Goal: Book appointment/travel/reservation

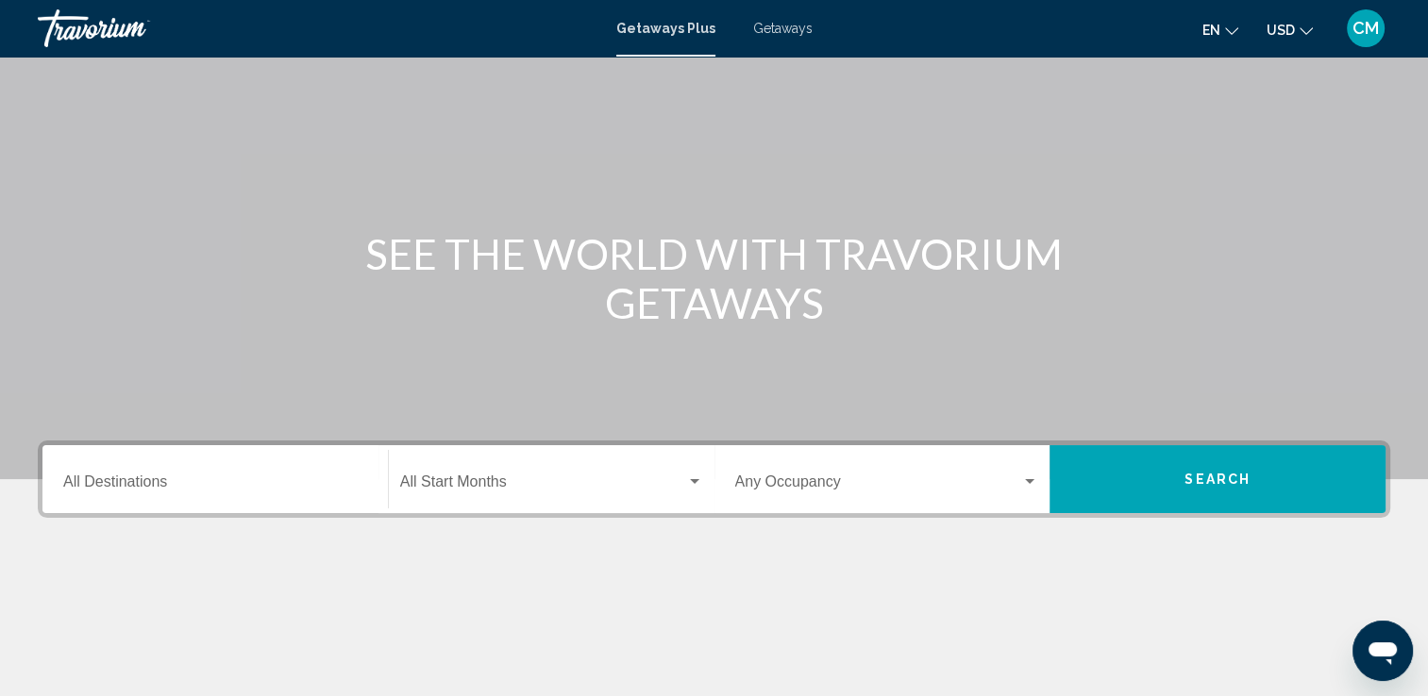
scroll to position [189, 0]
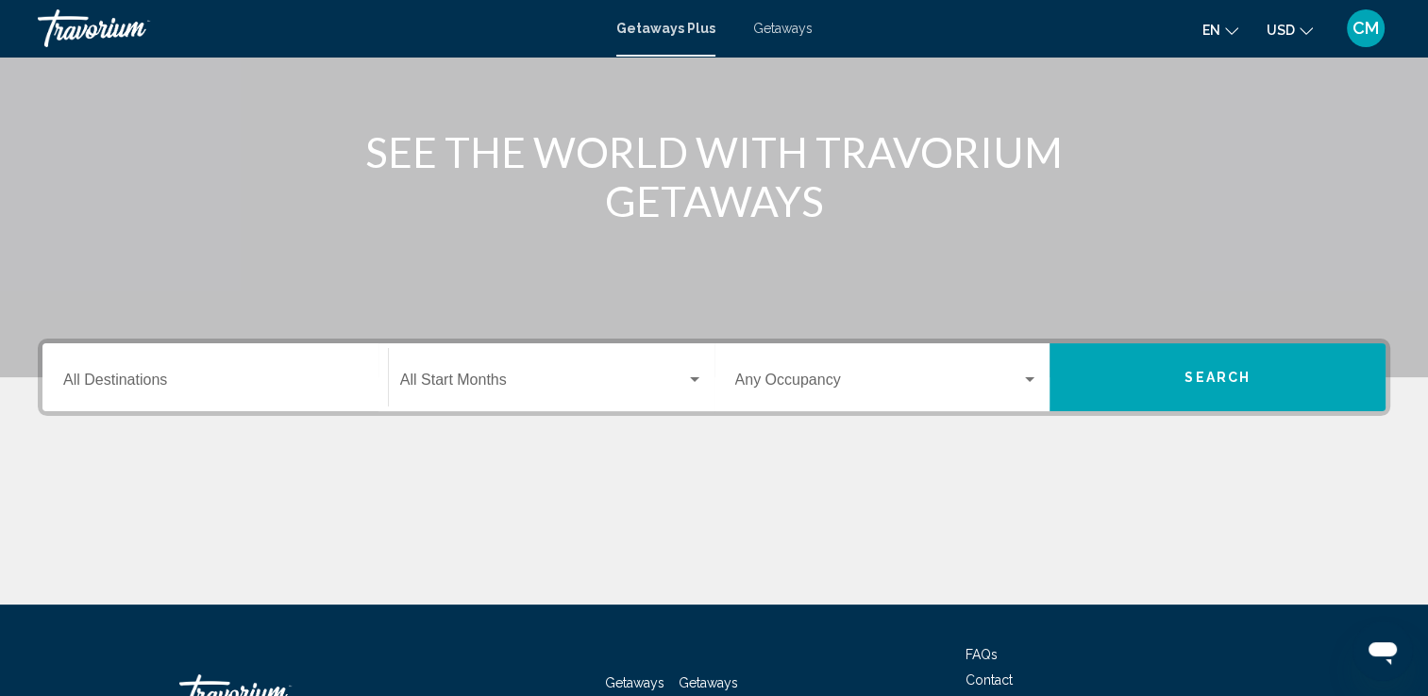
click at [291, 388] on input "Destination All Destinations" at bounding box center [215, 384] width 304 height 17
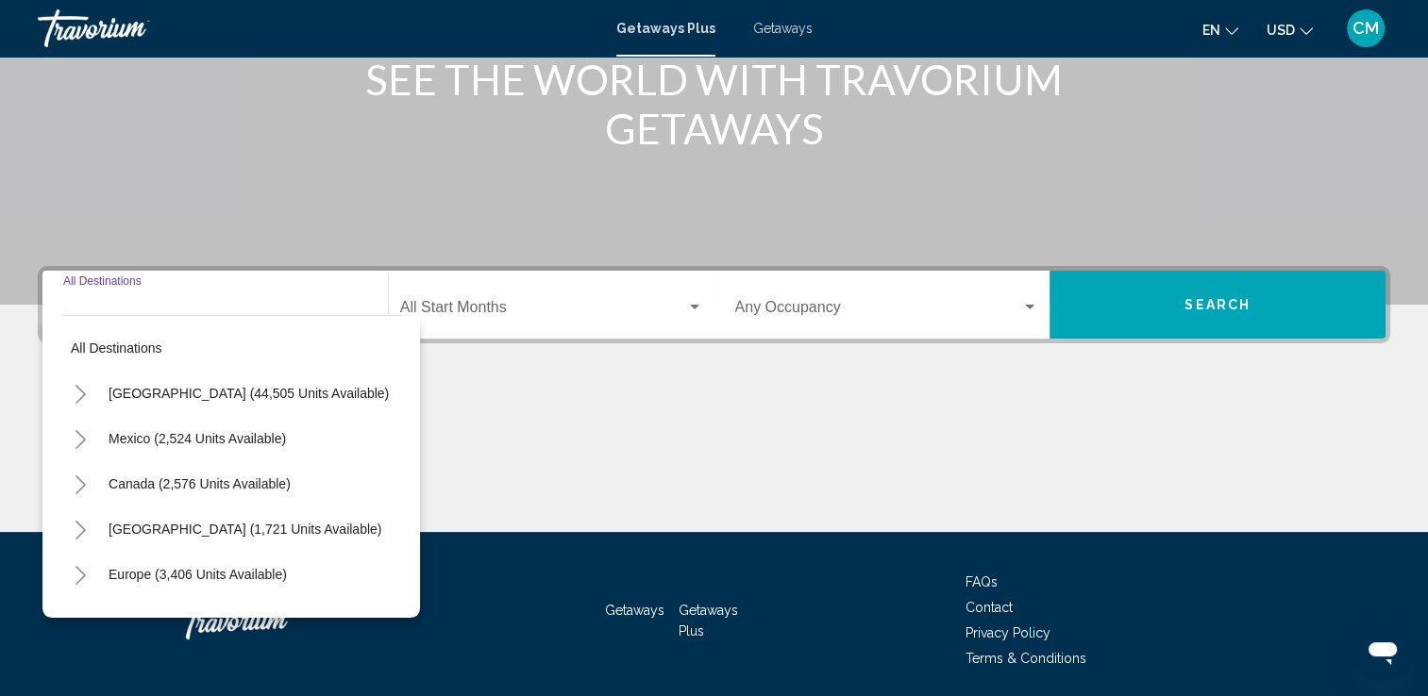
scroll to position [327, 0]
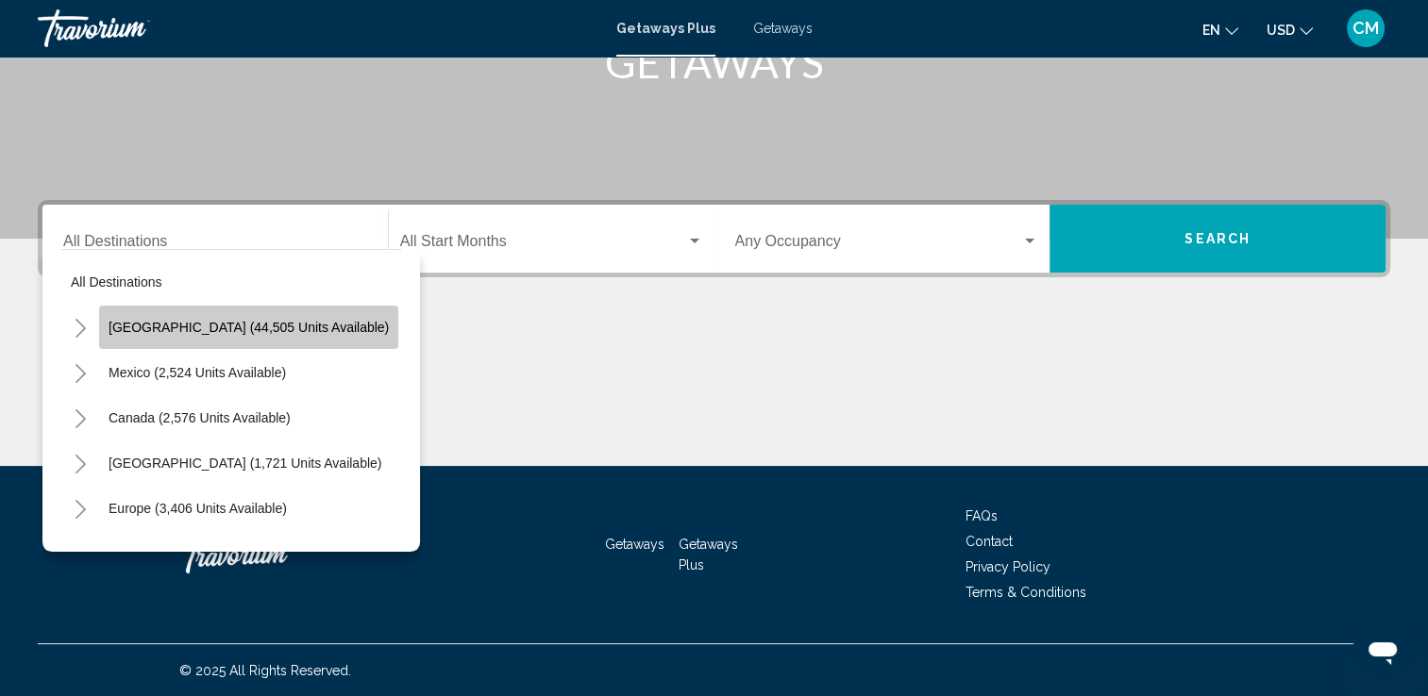
click at [291, 314] on button "[GEOGRAPHIC_DATA] (44,505 units available)" at bounding box center [248, 327] width 299 height 43
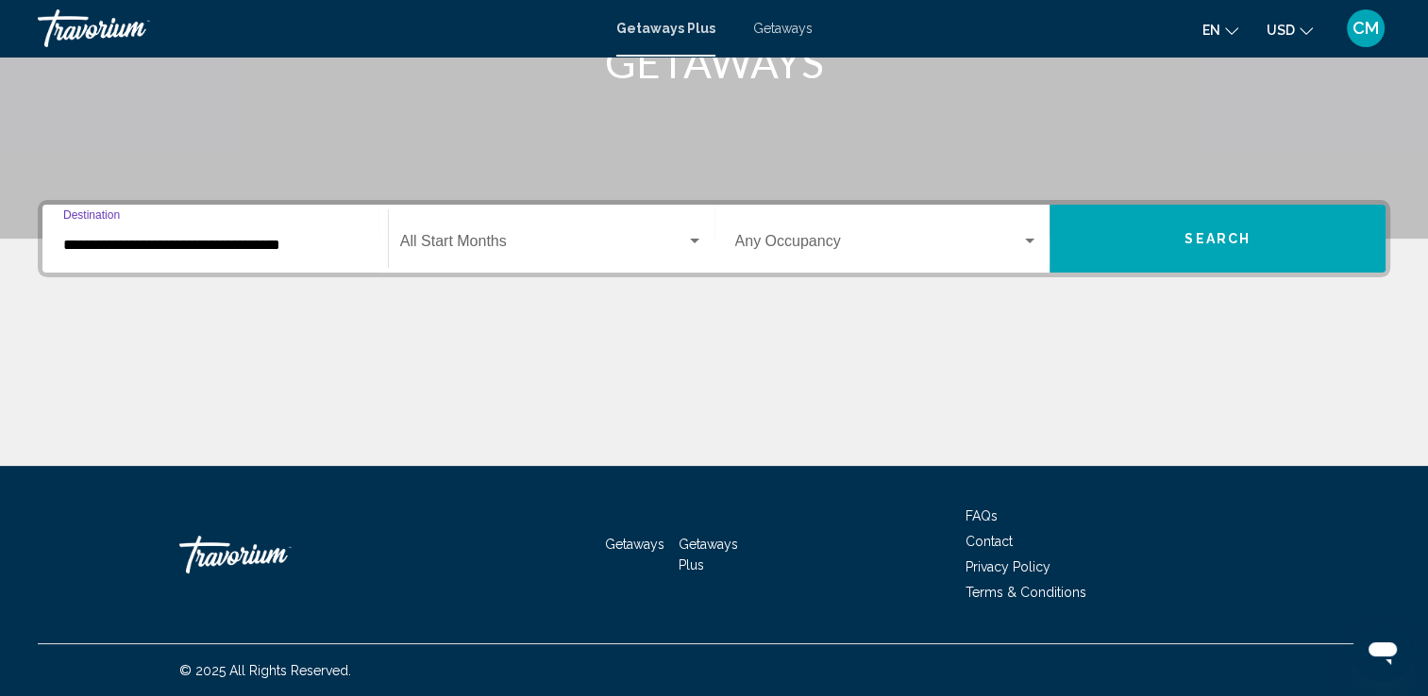
click at [331, 245] on input "**********" at bounding box center [215, 245] width 304 height 17
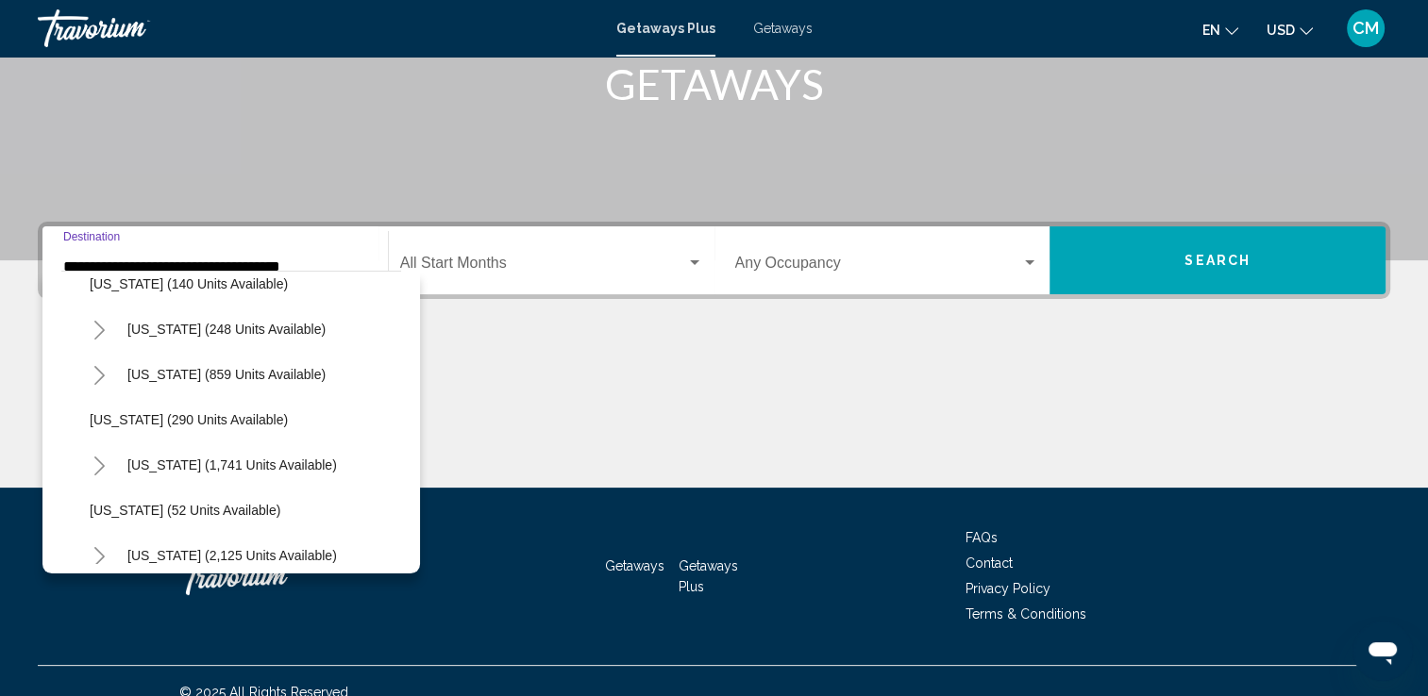
scroll to position [1321, 0]
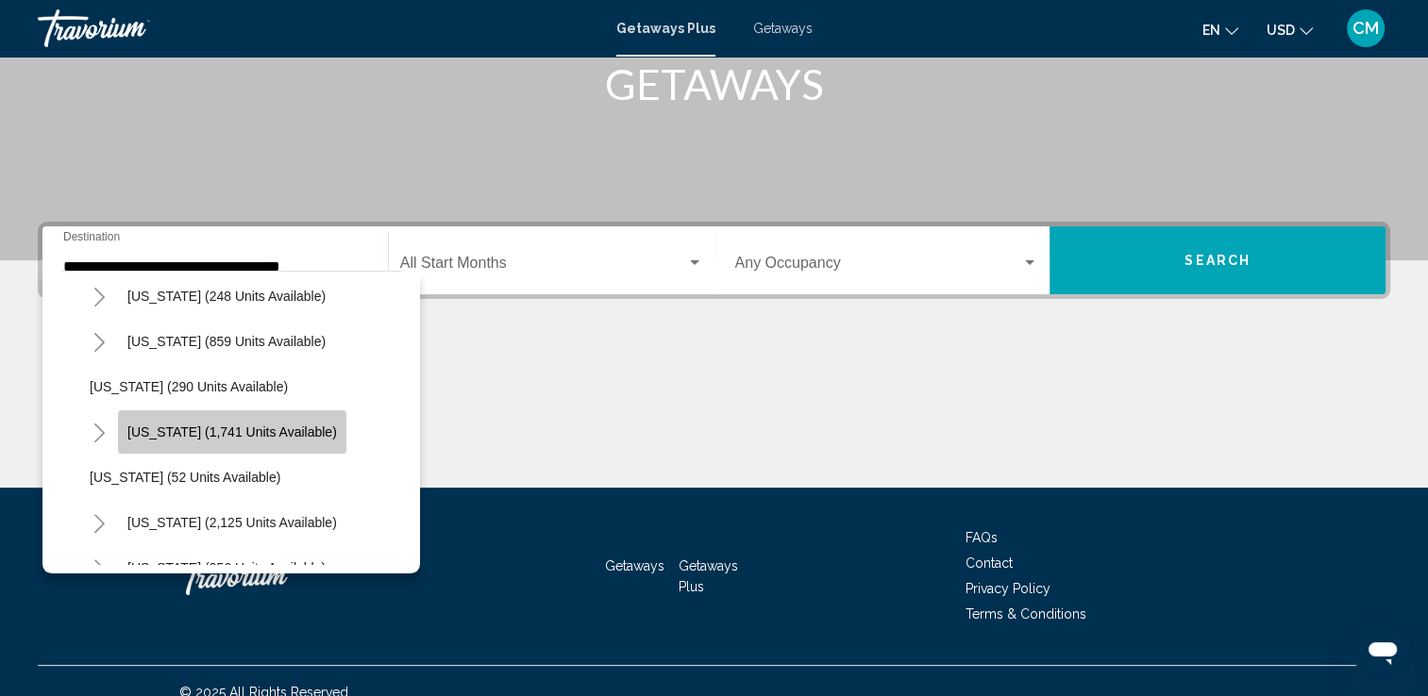
click at [281, 438] on span "[US_STATE] (1,741 units available)" at bounding box center [231, 432] width 209 height 15
type input "**********"
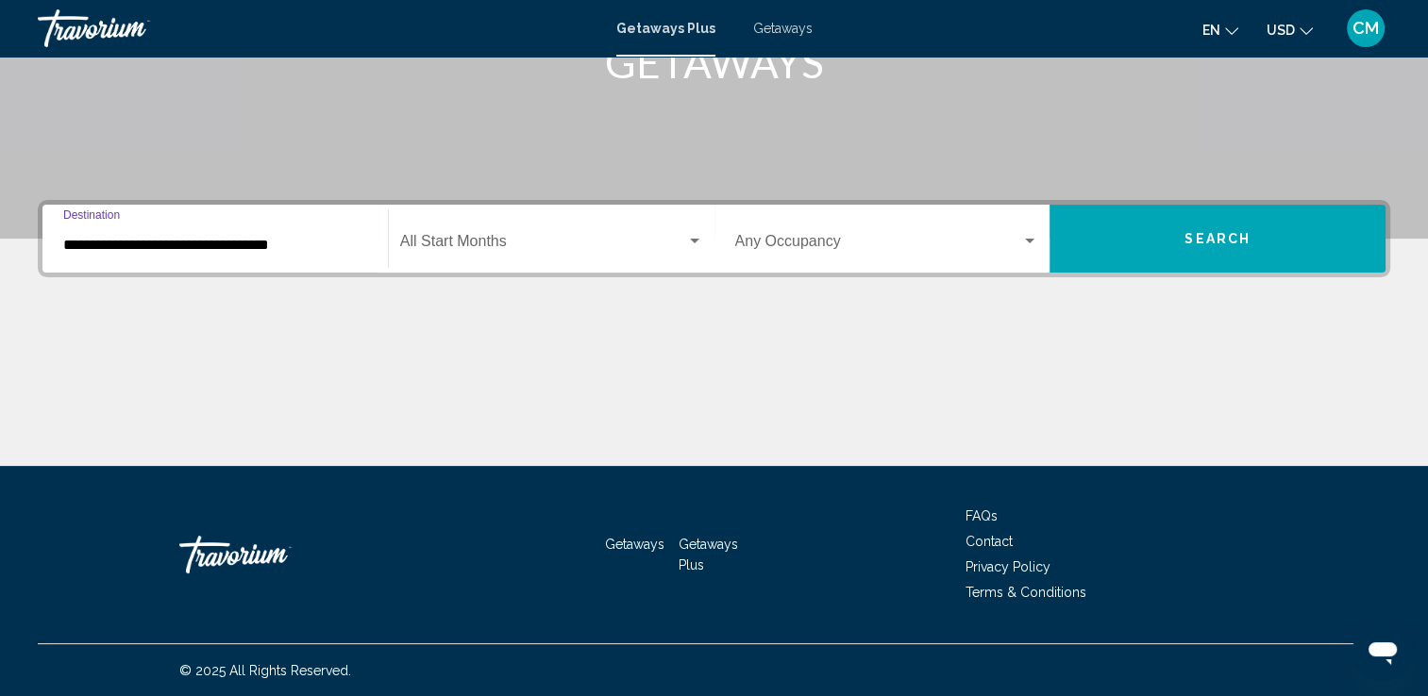
click at [332, 250] on input "**********" at bounding box center [215, 245] width 304 height 17
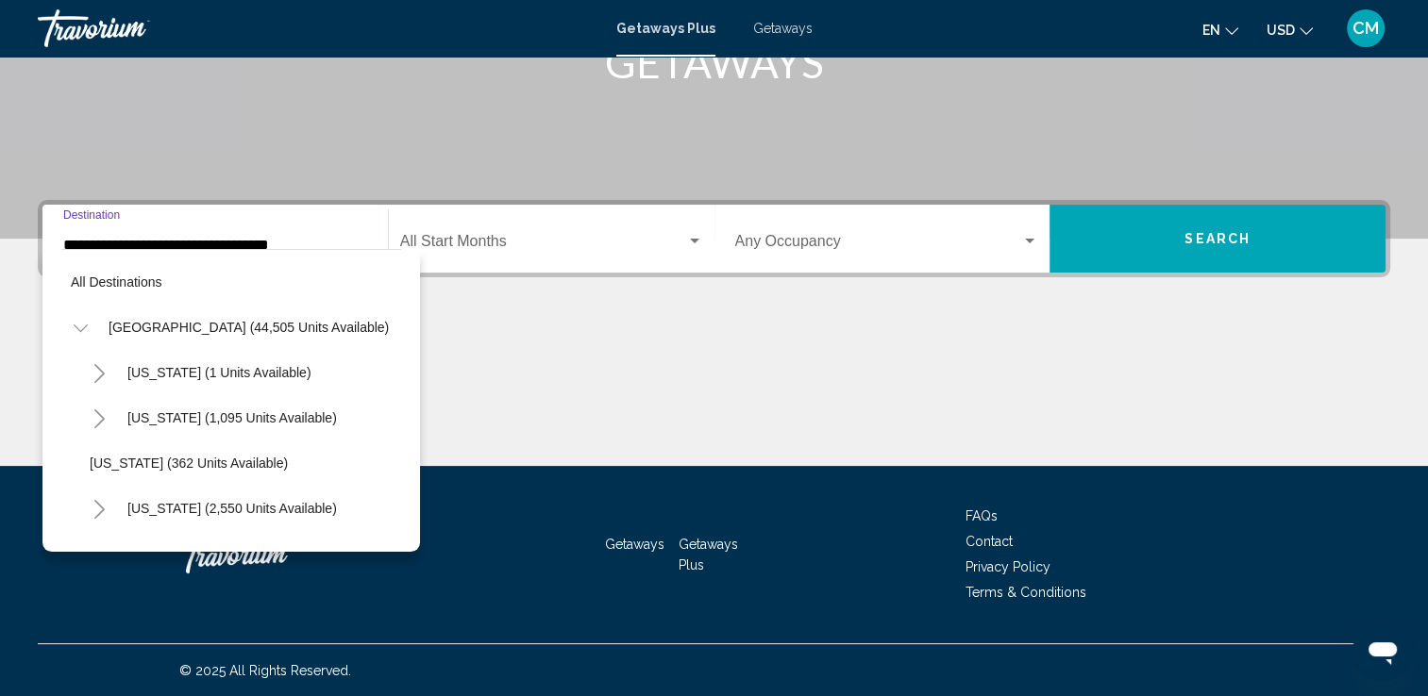
scroll to position [1342, 0]
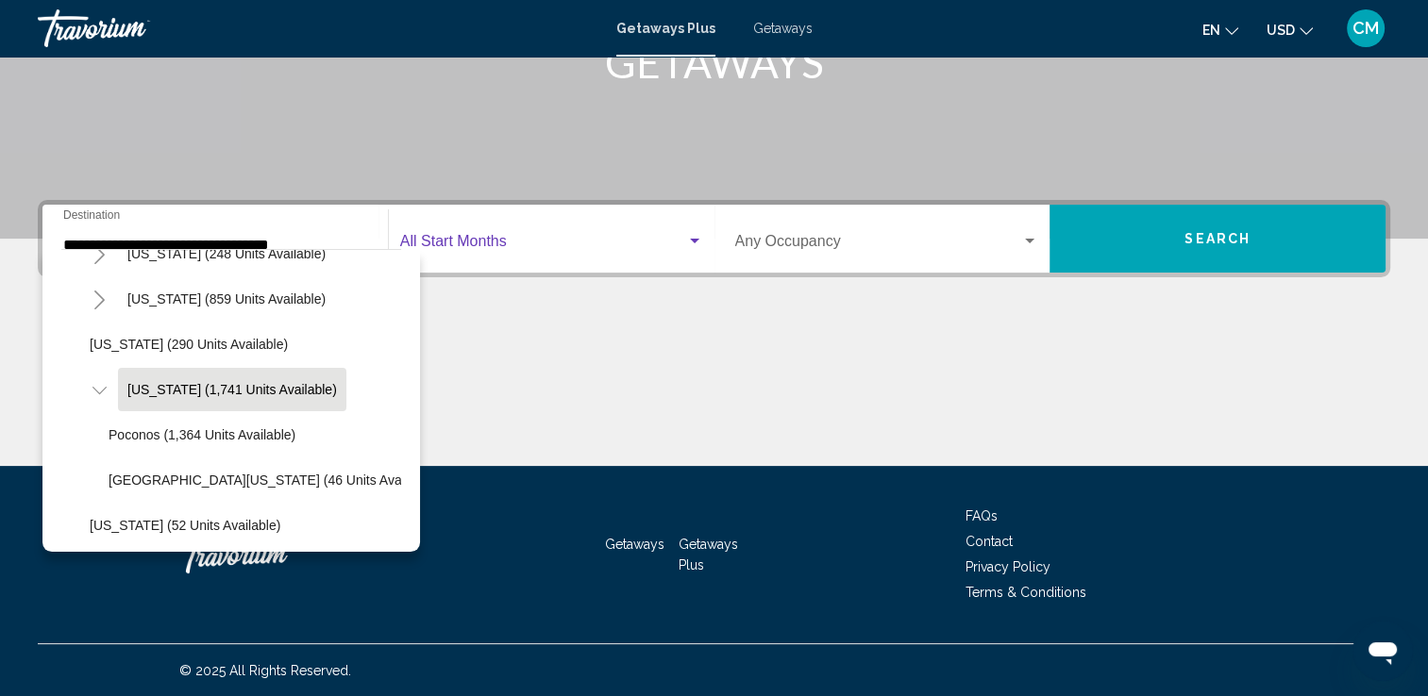
click at [532, 248] on span "Search widget" at bounding box center [543, 245] width 286 height 17
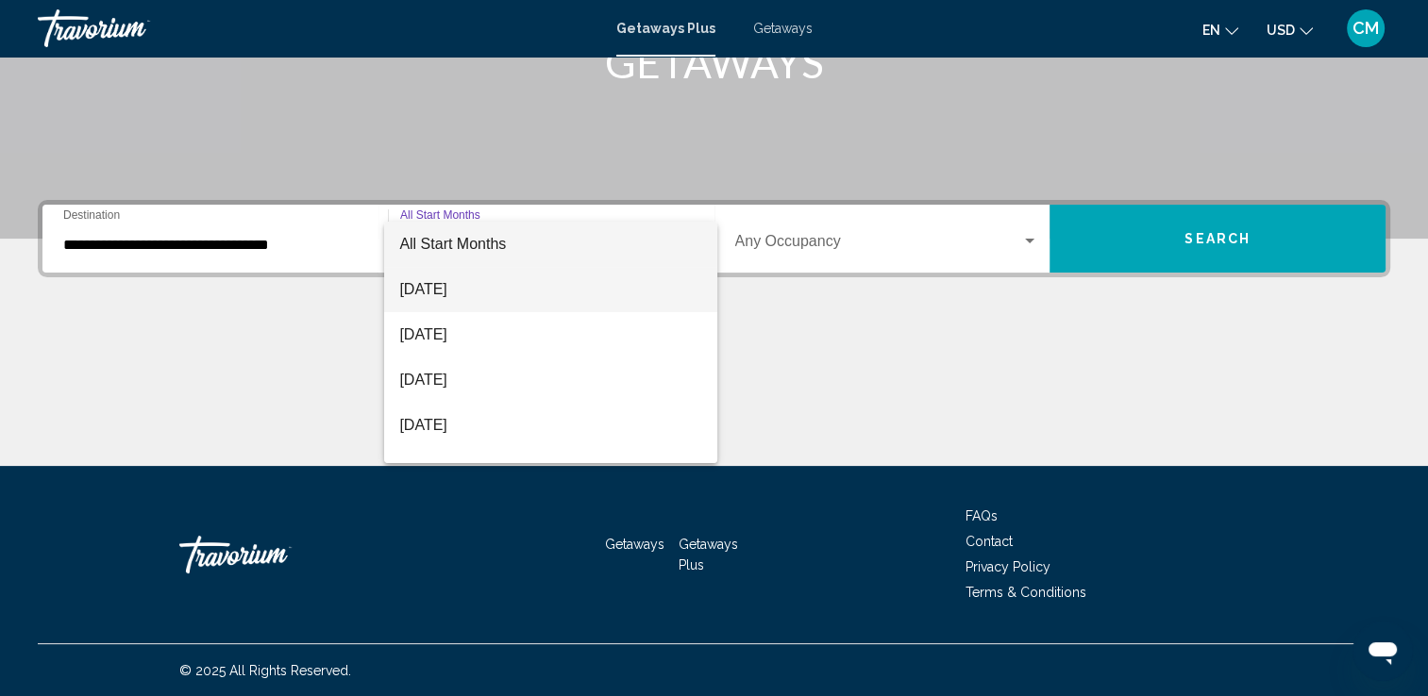
click at [490, 281] on span "[DATE]" at bounding box center [550, 289] width 303 height 45
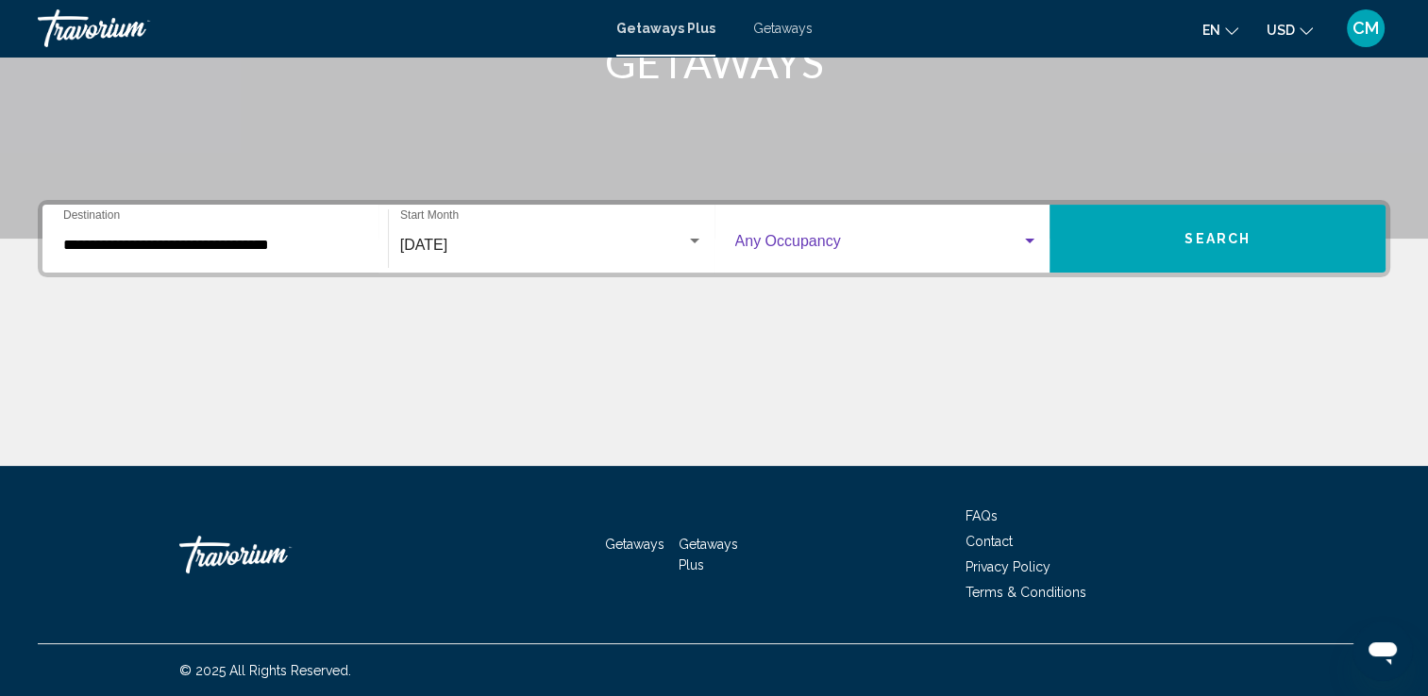
click at [856, 244] on span "Search widget" at bounding box center [878, 245] width 287 height 17
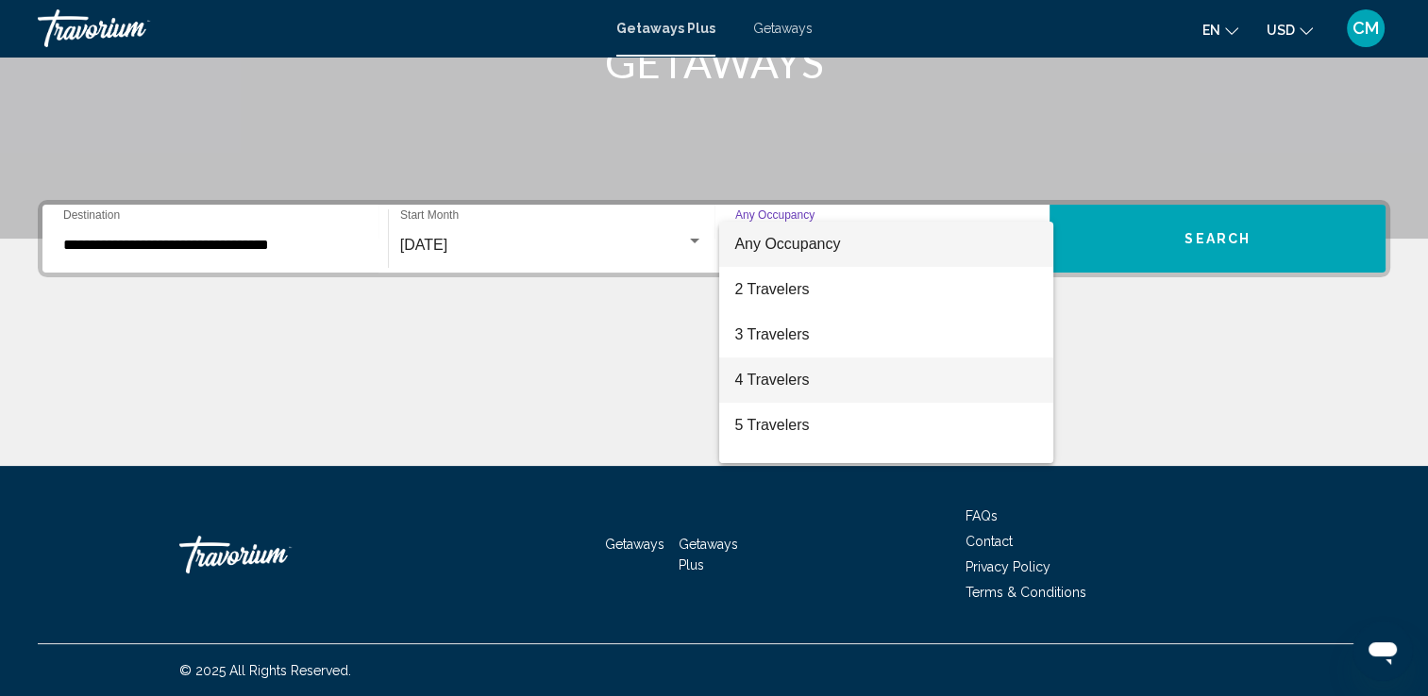
click at [777, 376] on span "4 Travelers" at bounding box center [886, 380] width 304 height 45
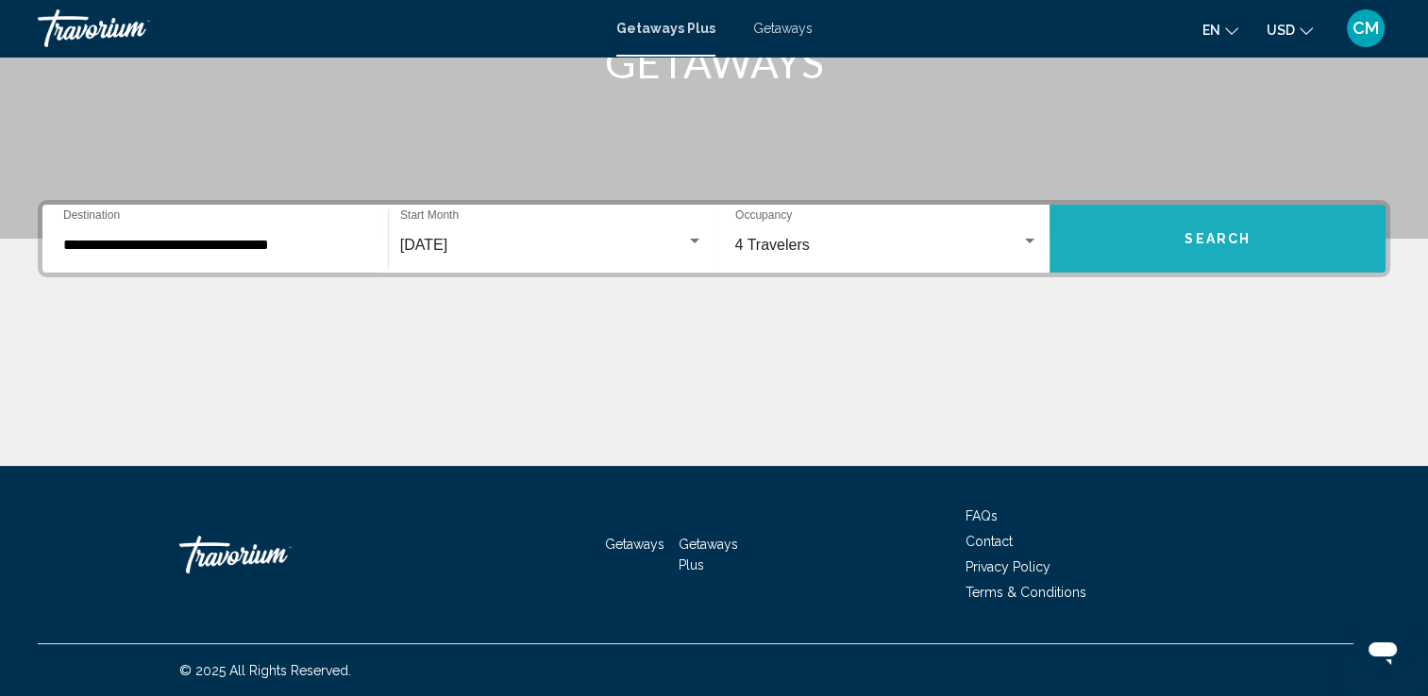
click at [1179, 238] on button "Search" at bounding box center [1217, 239] width 336 height 68
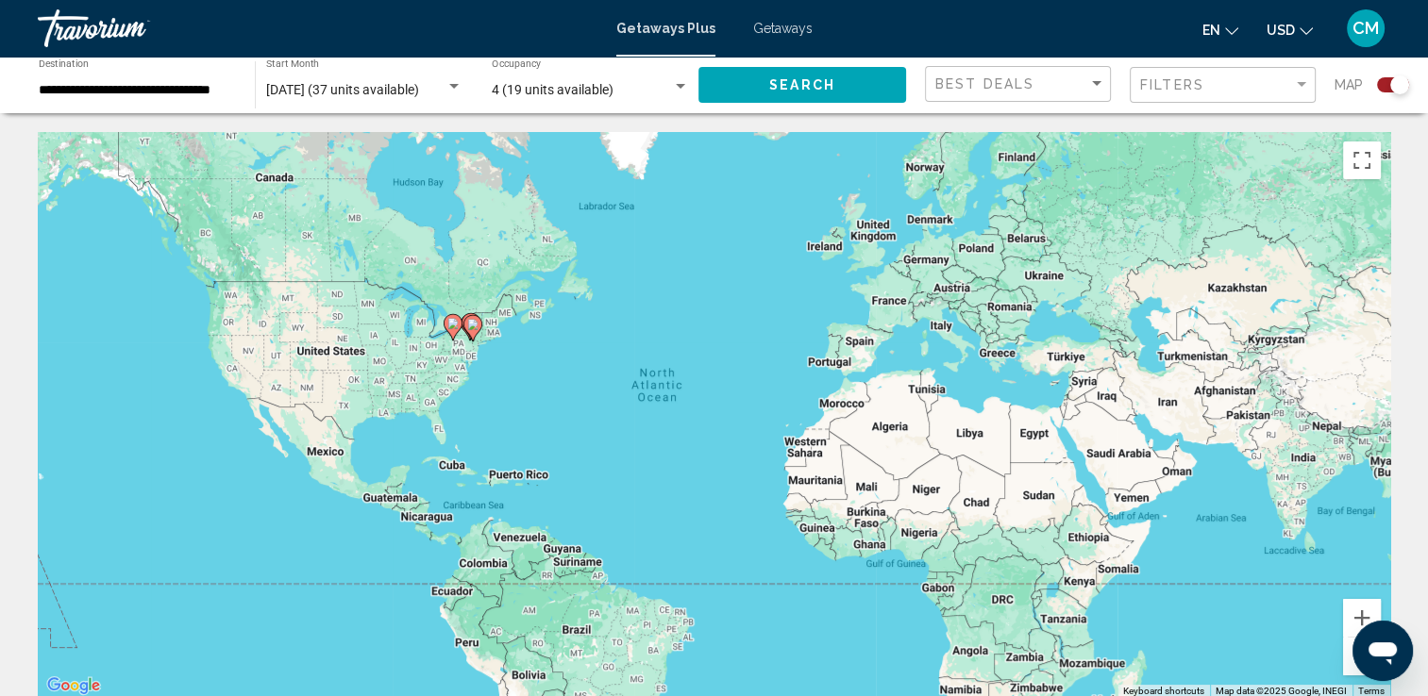
click at [789, 30] on span "Getaways" at bounding box center [782, 28] width 59 height 15
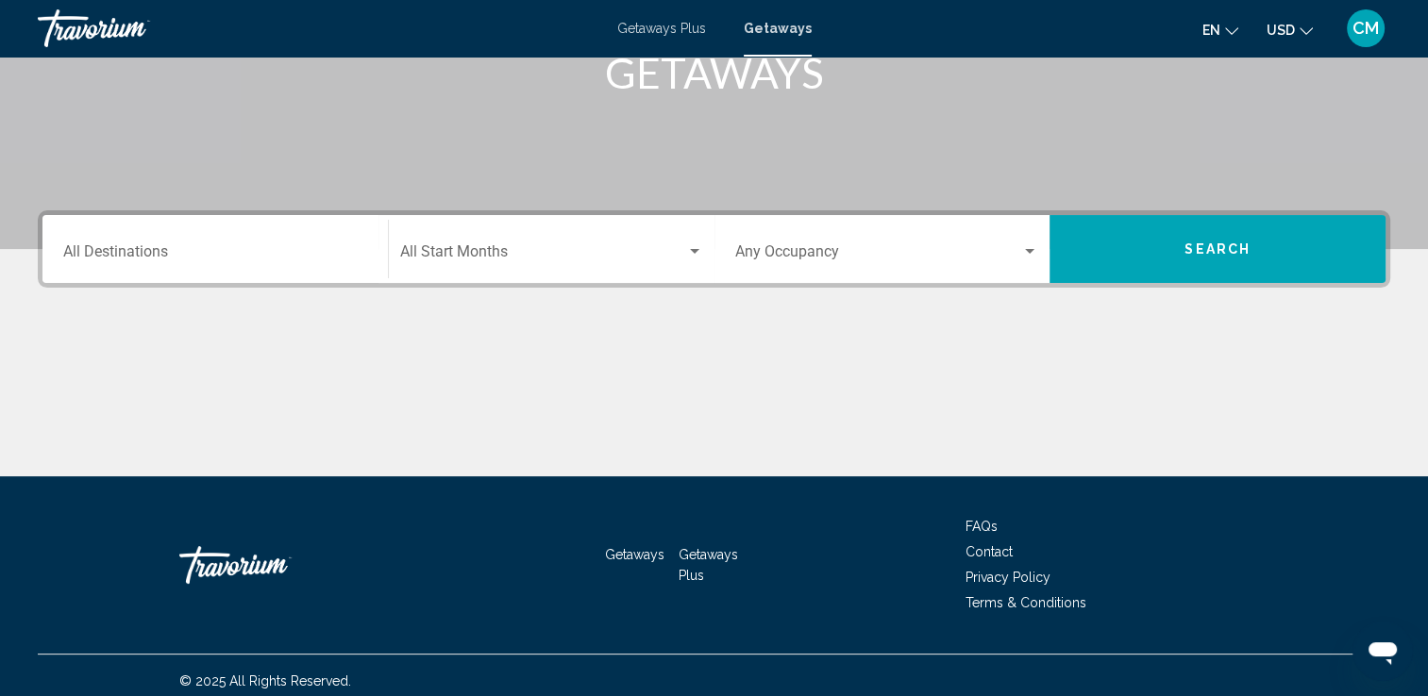
scroll to position [327, 0]
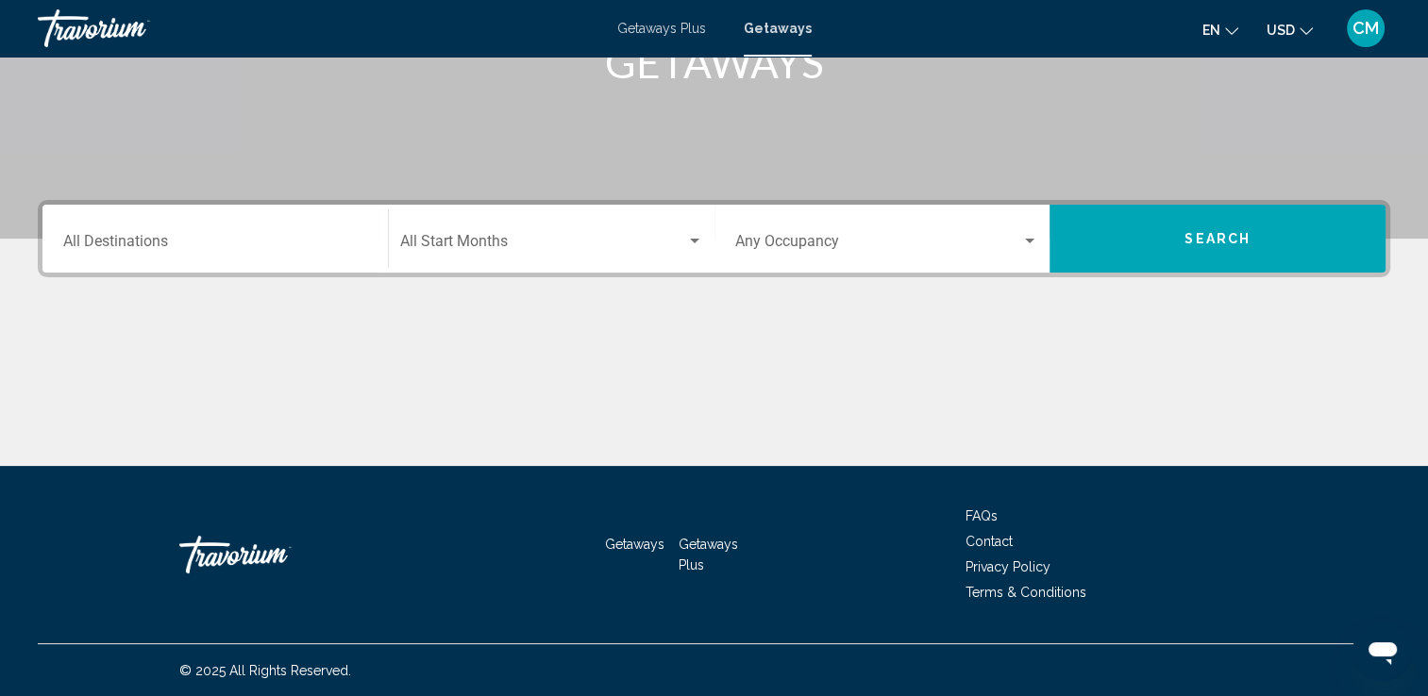
click at [238, 239] on input "Destination All Destinations" at bounding box center [215, 245] width 304 height 17
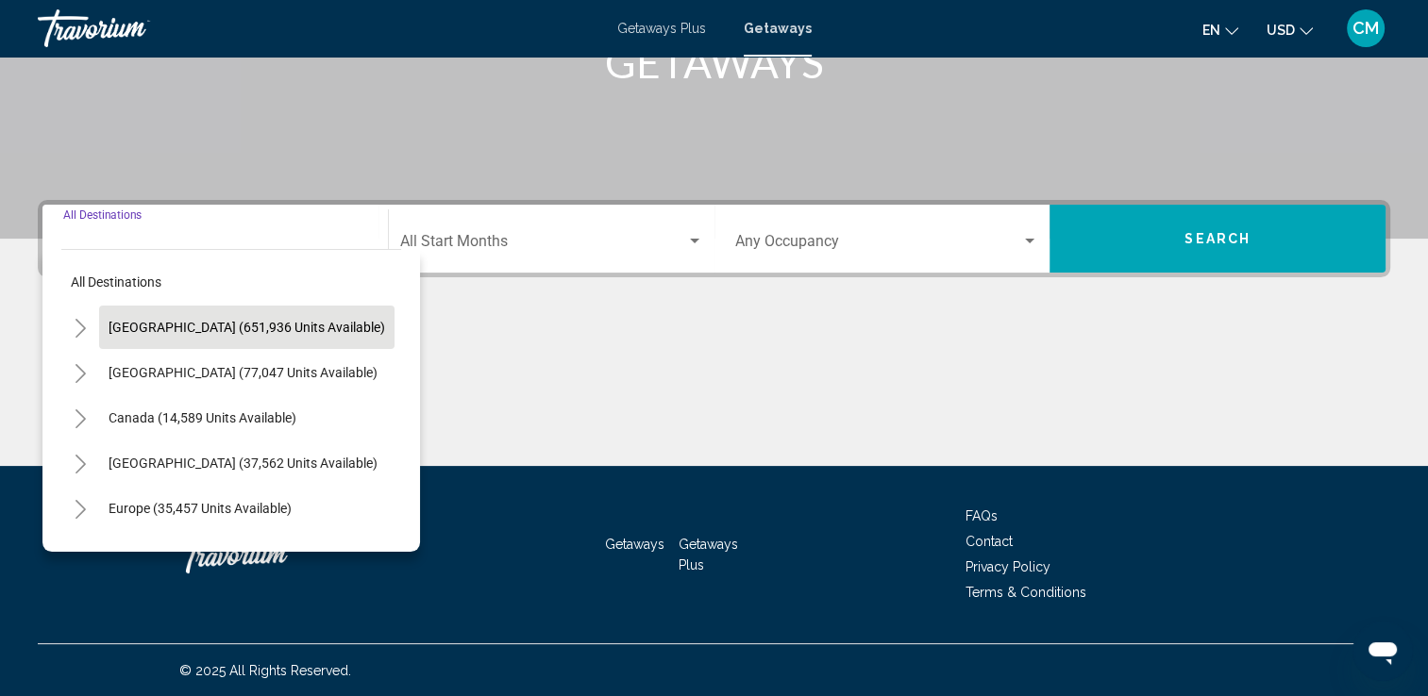
click at [269, 323] on span "[GEOGRAPHIC_DATA] (651,936 units available)" at bounding box center [247, 327] width 276 height 15
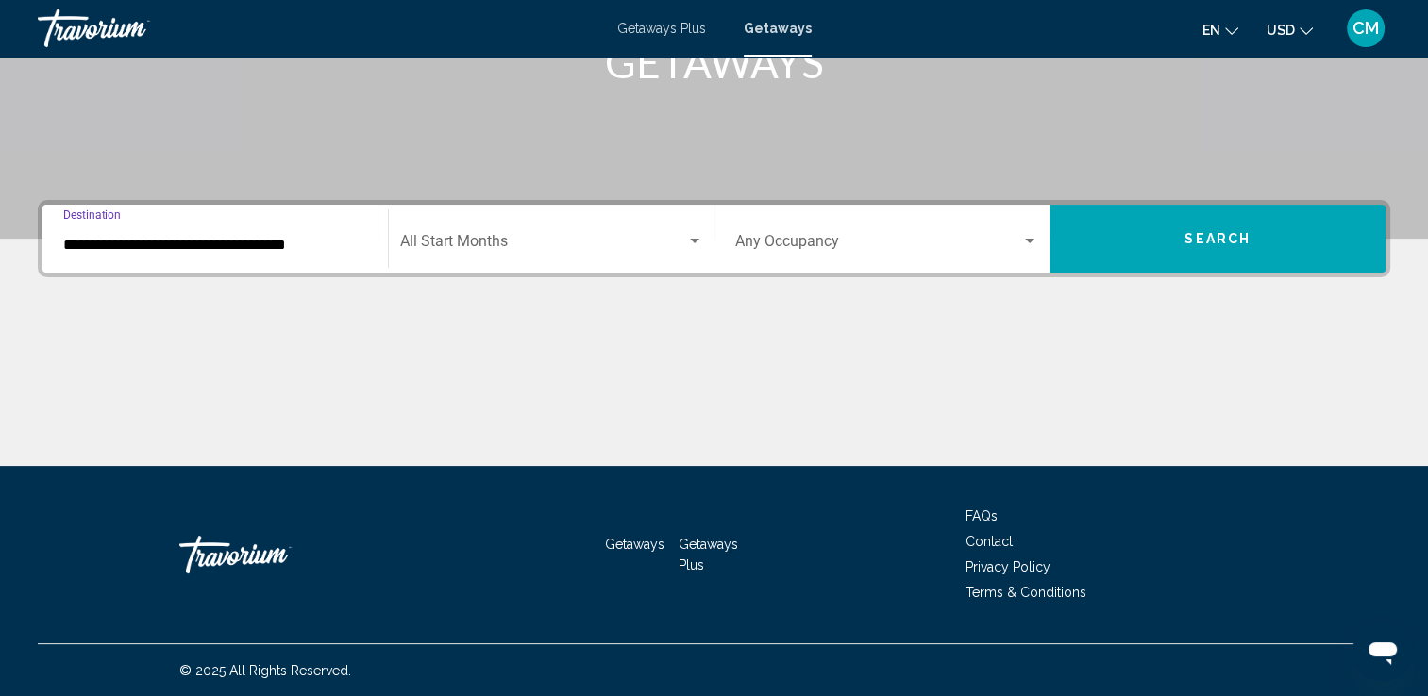
click at [294, 254] on div "**********" at bounding box center [215, 238] width 304 height 59
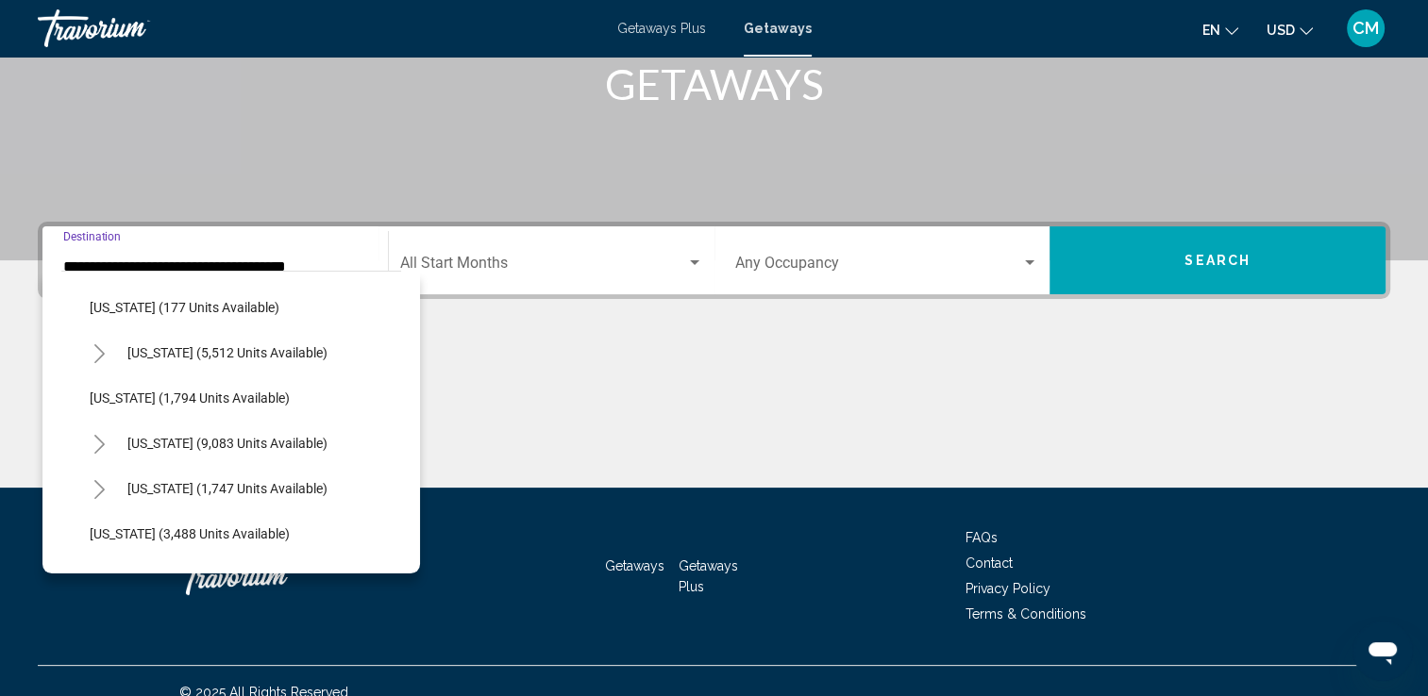
scroll to position [1132, 0]
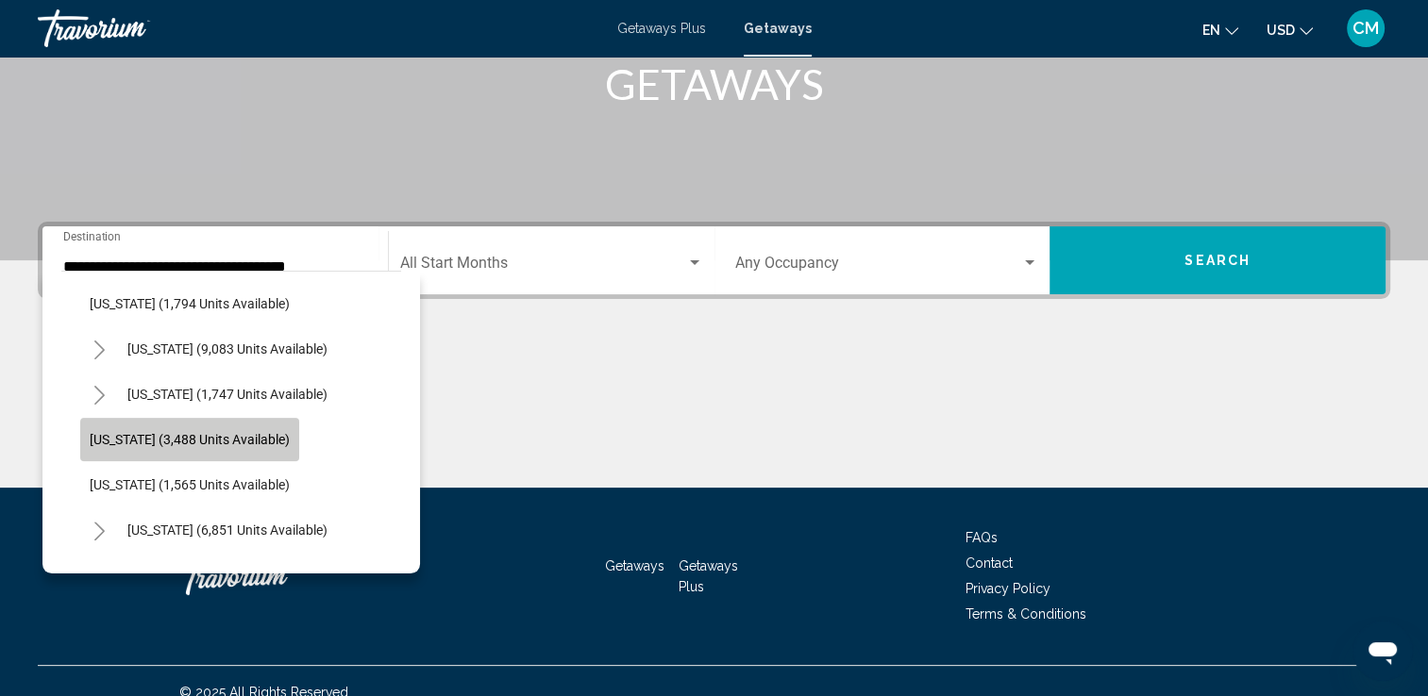
click at [281, 440] on span "[US_STATE] (3,488 units available)" at bounding box center [190, 439] width 200 height 15
type input "**********"
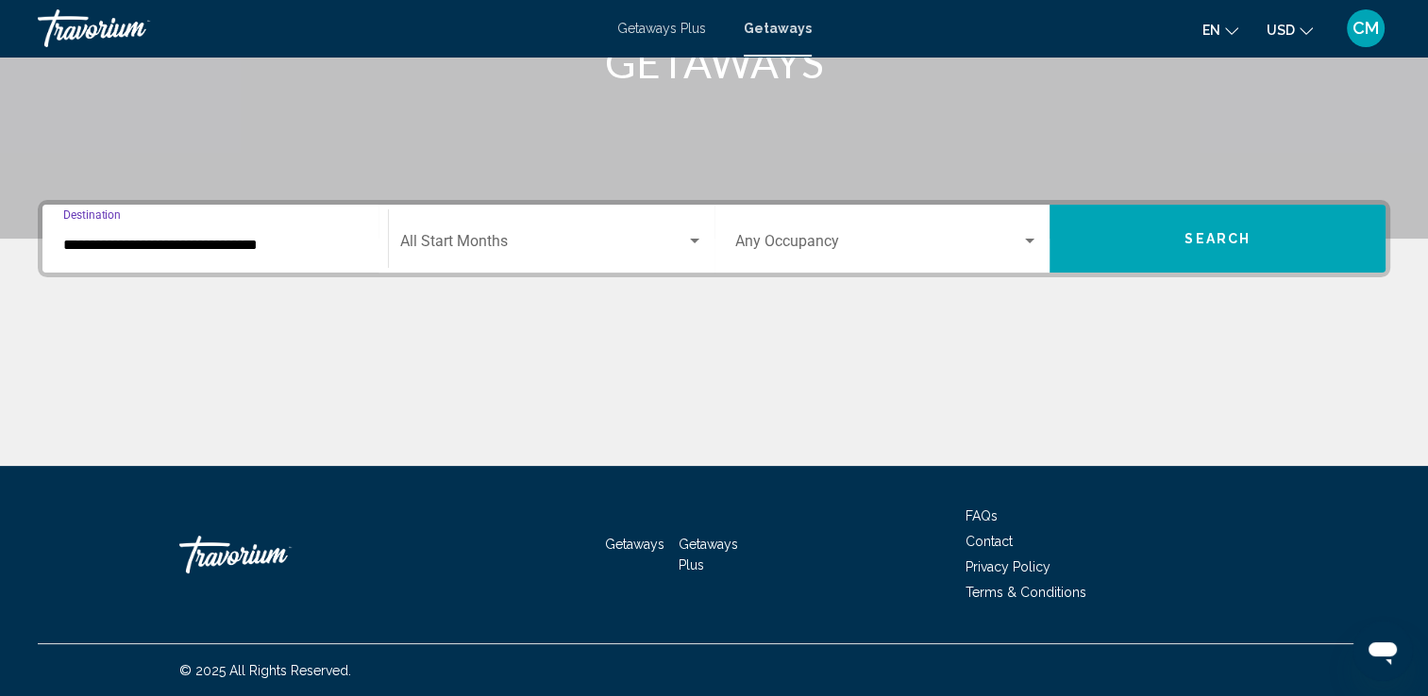
click at [560, 230] on div "Start Month All Start Months" at bounding box center [551, 238] width 303 height 59
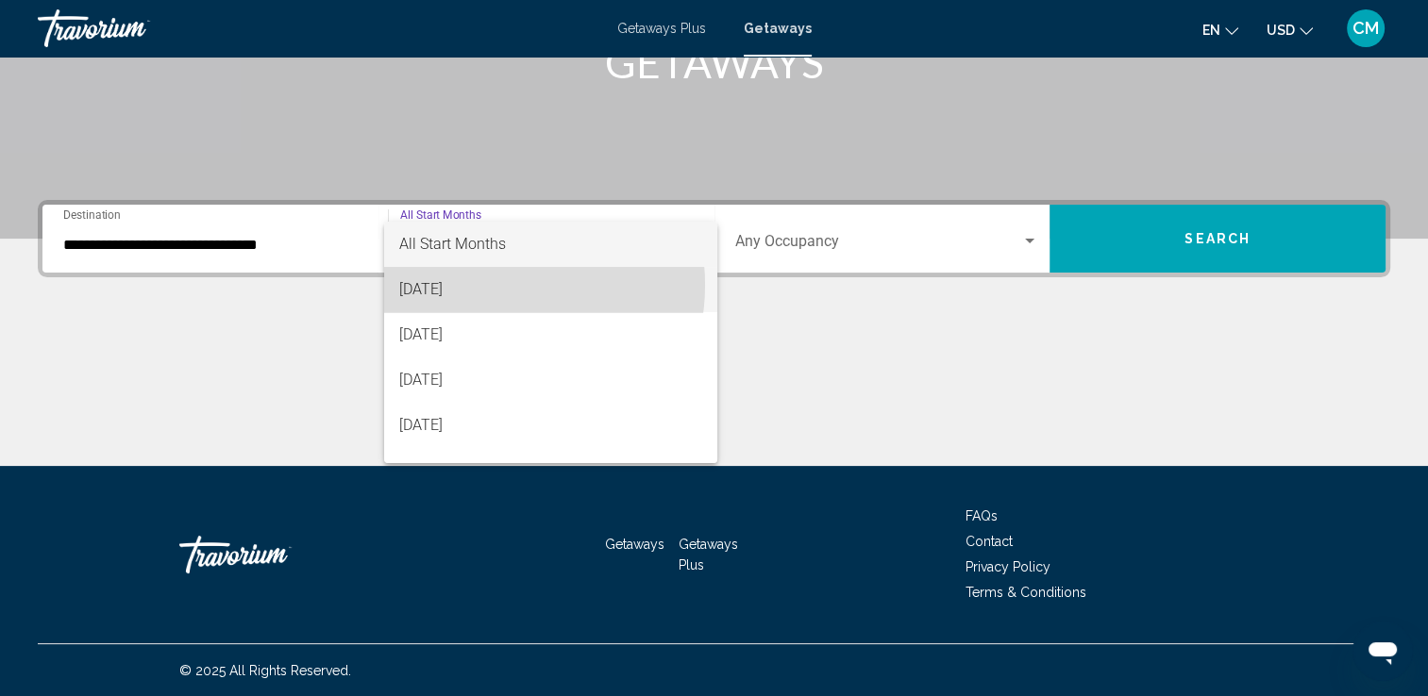
click at [483, 285] on span "[DATE]" at bounding box center [550, 289] width 303 height 45
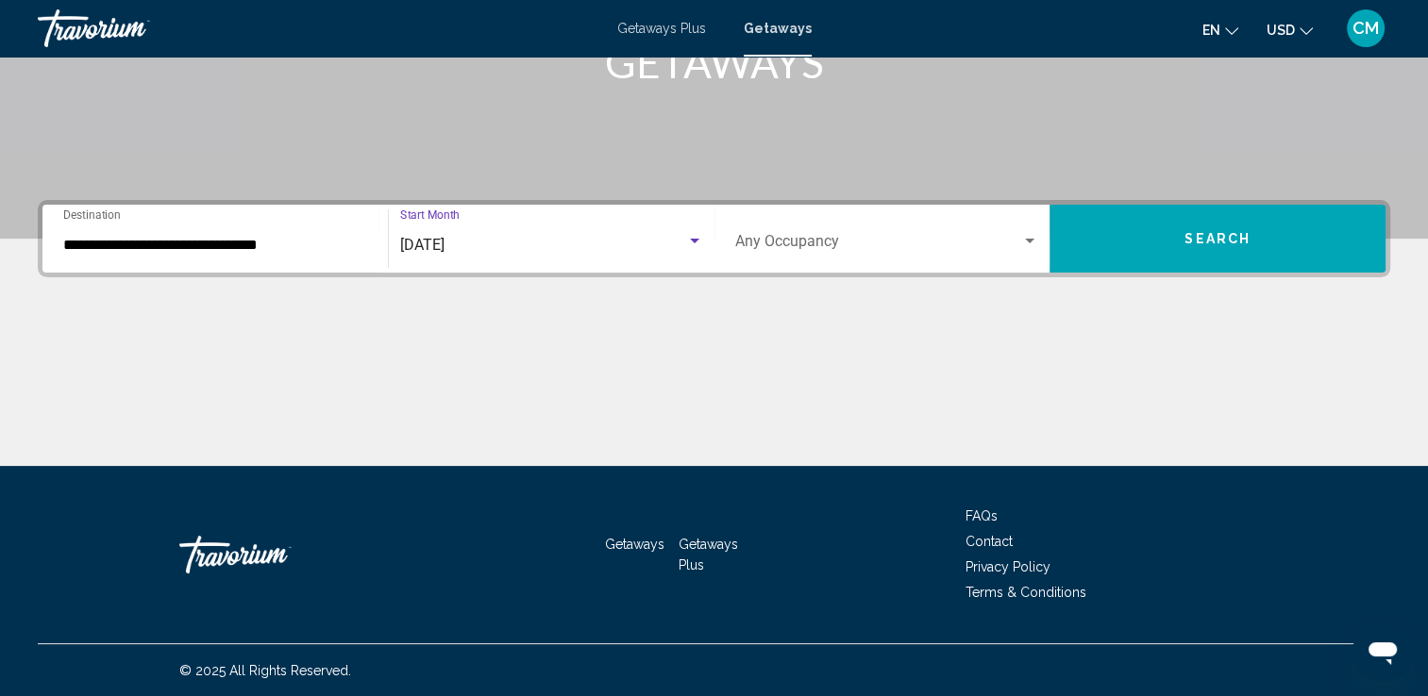
click at [874, 250] on span "Search widget" at bounding box center [878, 245] width 287 height 17
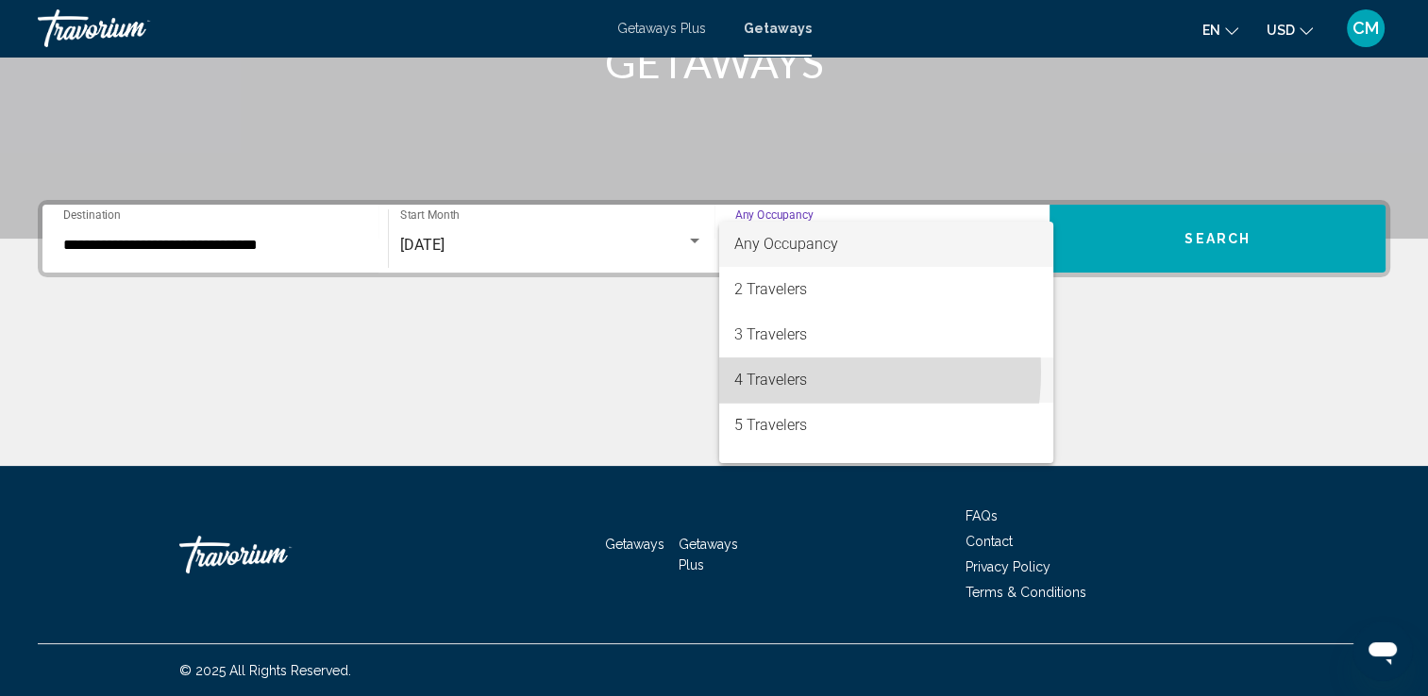
click at [778, 372] on span "4 Travelers" at bounding box center [886, 380] width 304 height 45
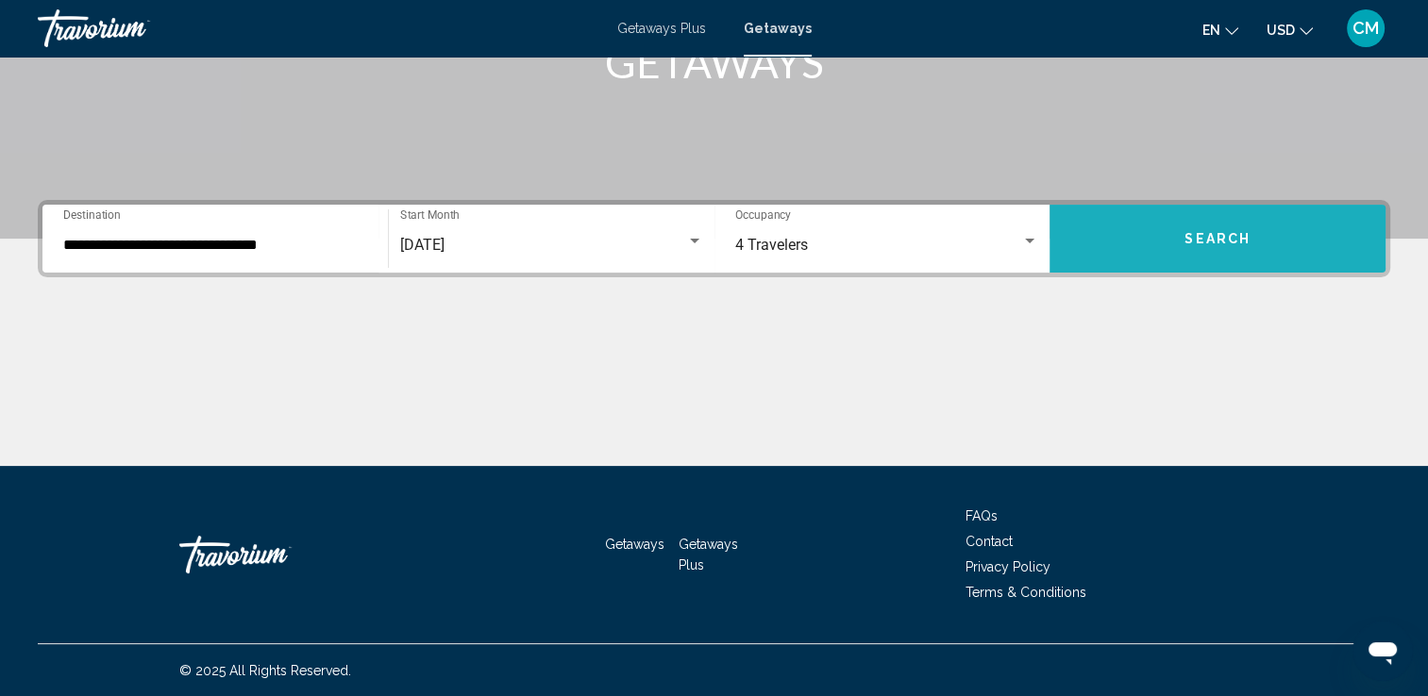
click at [1168, 242] on button "Search" at bounding box center [1217, 239] width 336 height 68
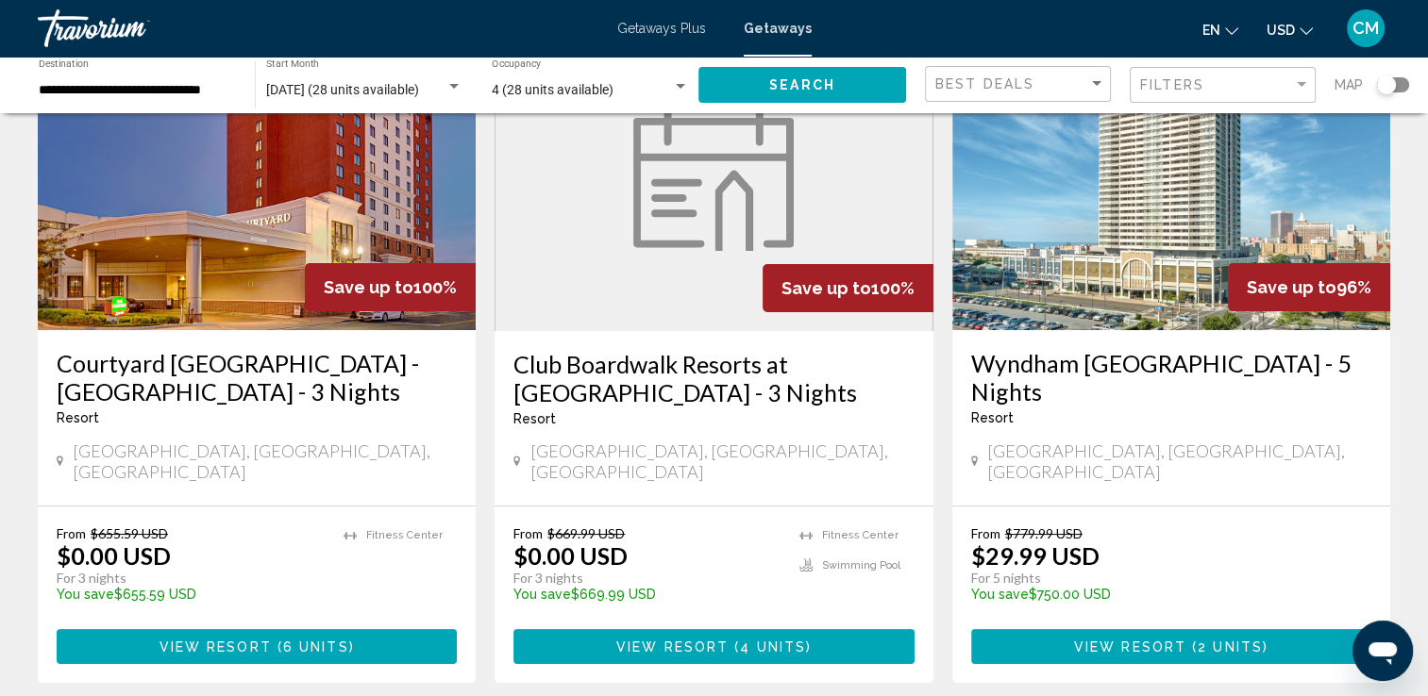
scroll to position [189, 0]
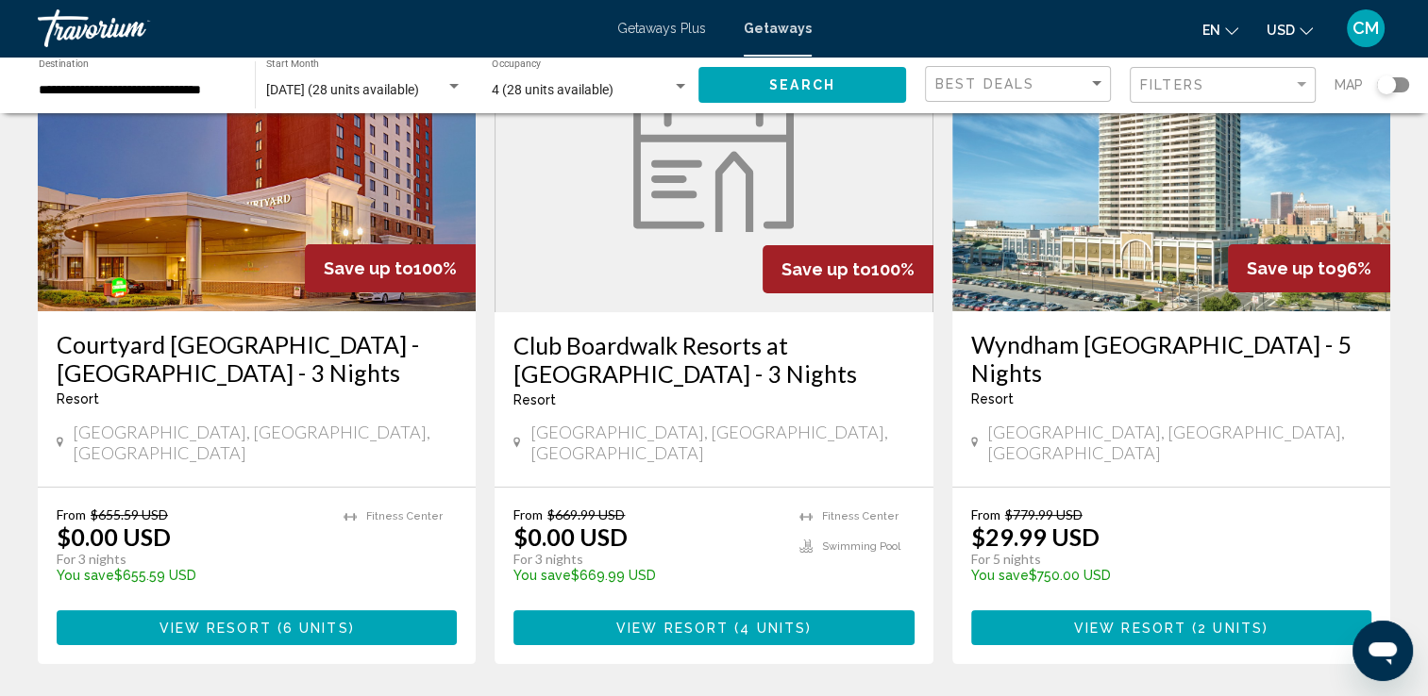
click at [355, 355] on h3 "Courtyard [GEOGRAPHIC_DATA] - [GEOGRAPHIC_DATA] - 3 Nights" at bounding box center [257, 358] width 400 height 57
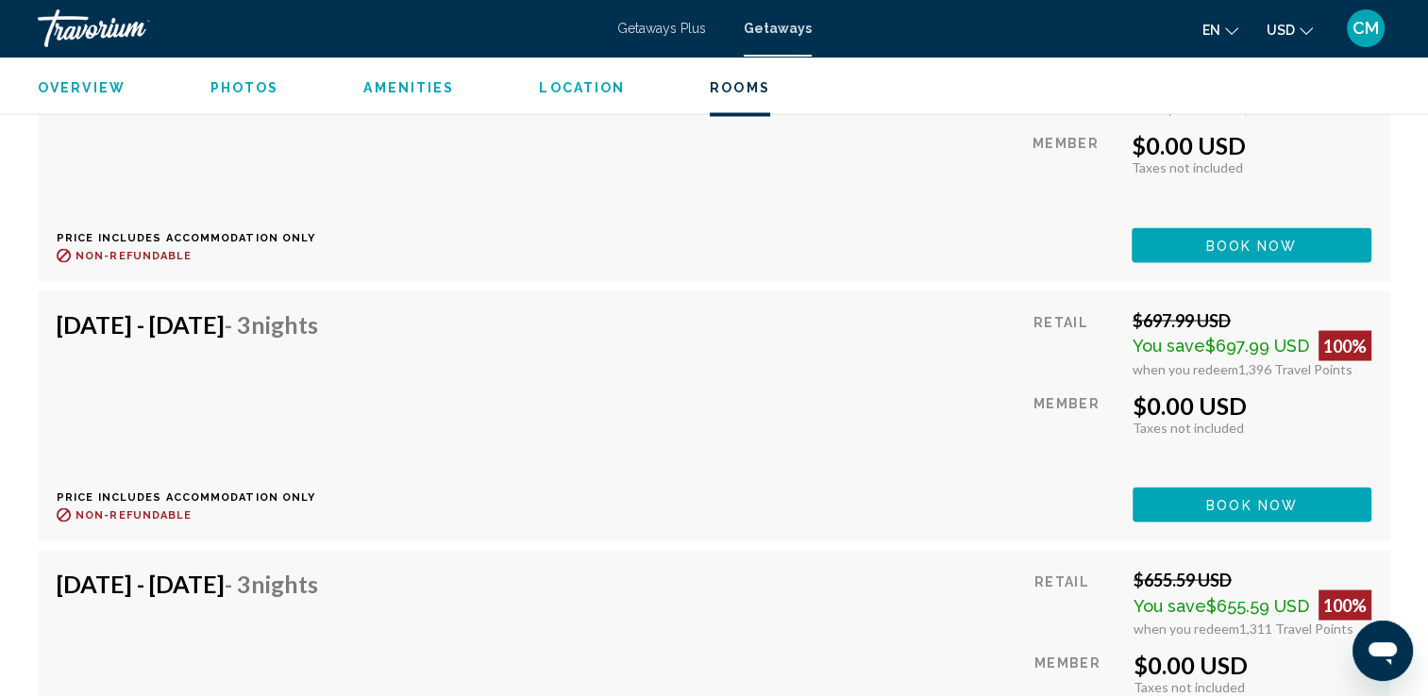
scroll to position [3352, 0]
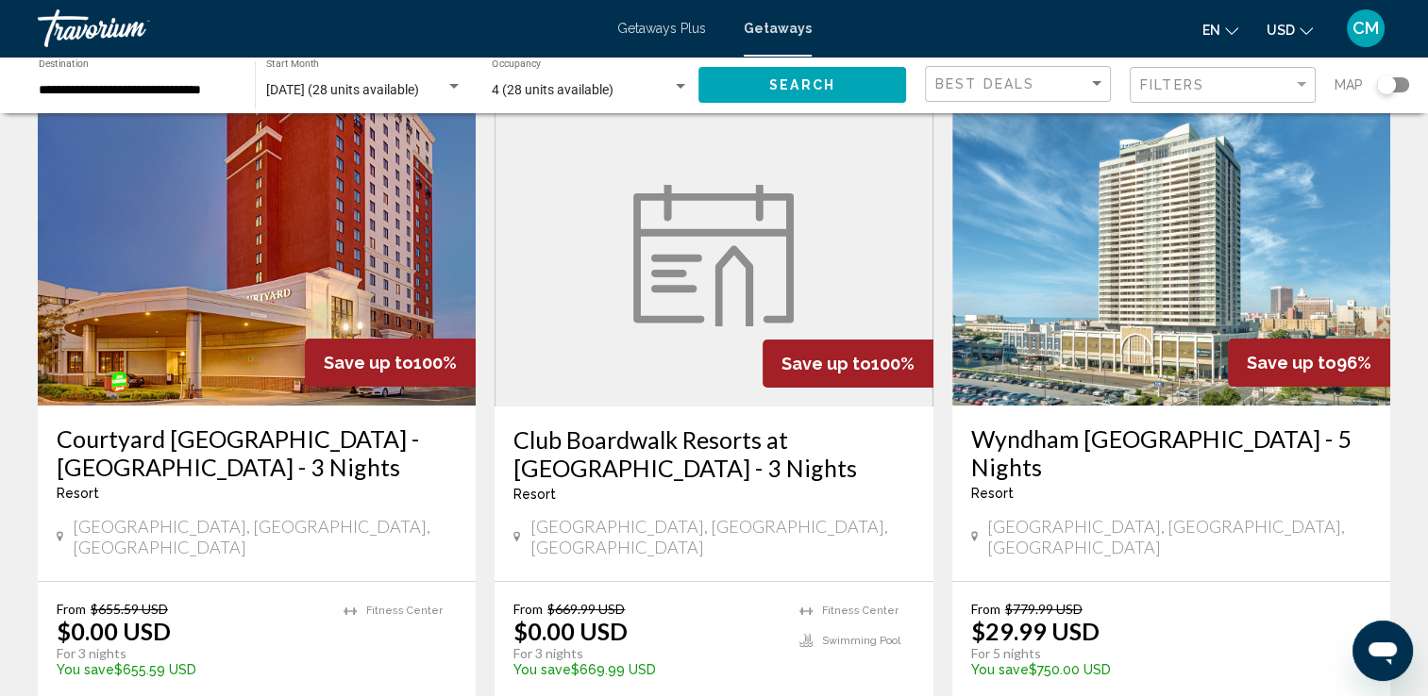
scroll to position [189, 0]
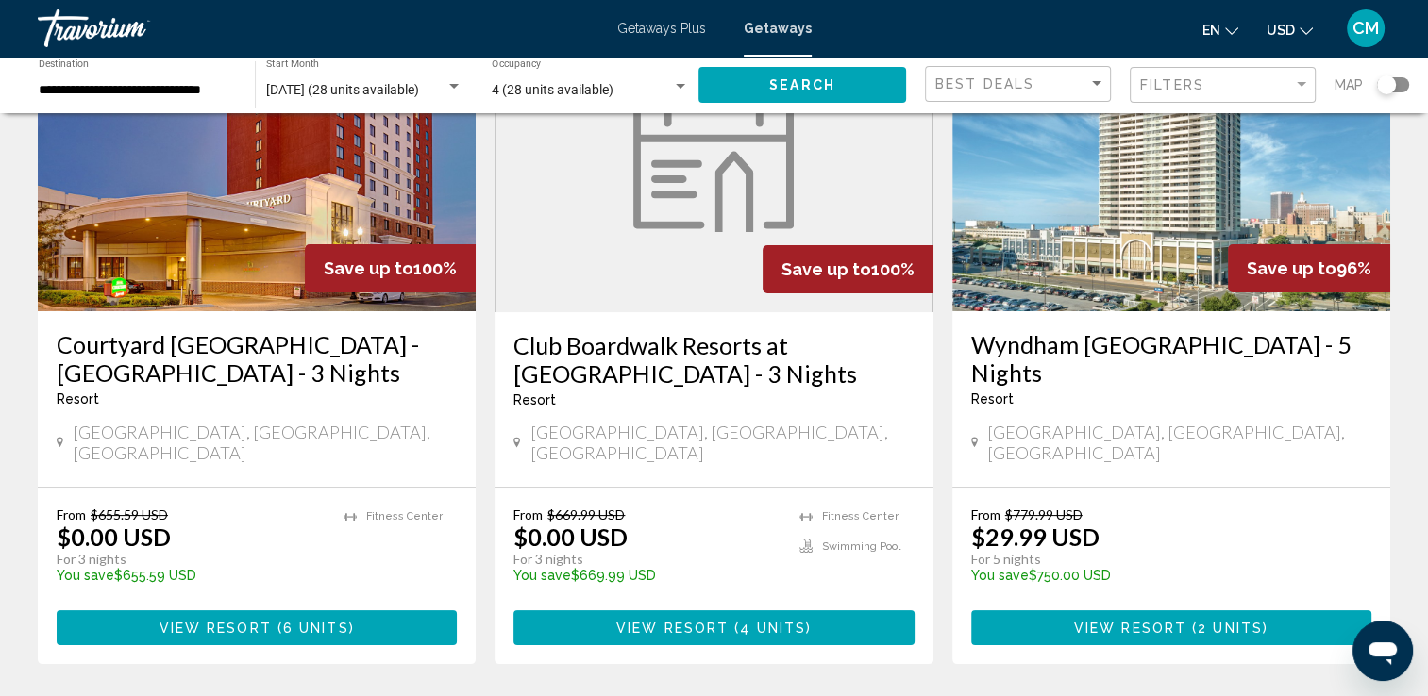
click at [655, 346] on h3 "Club Boardwalk Resorts at [GEOGRAPHIC_DATA] - 3 Nights" at bounding box center [713, 359] width 400 height 57
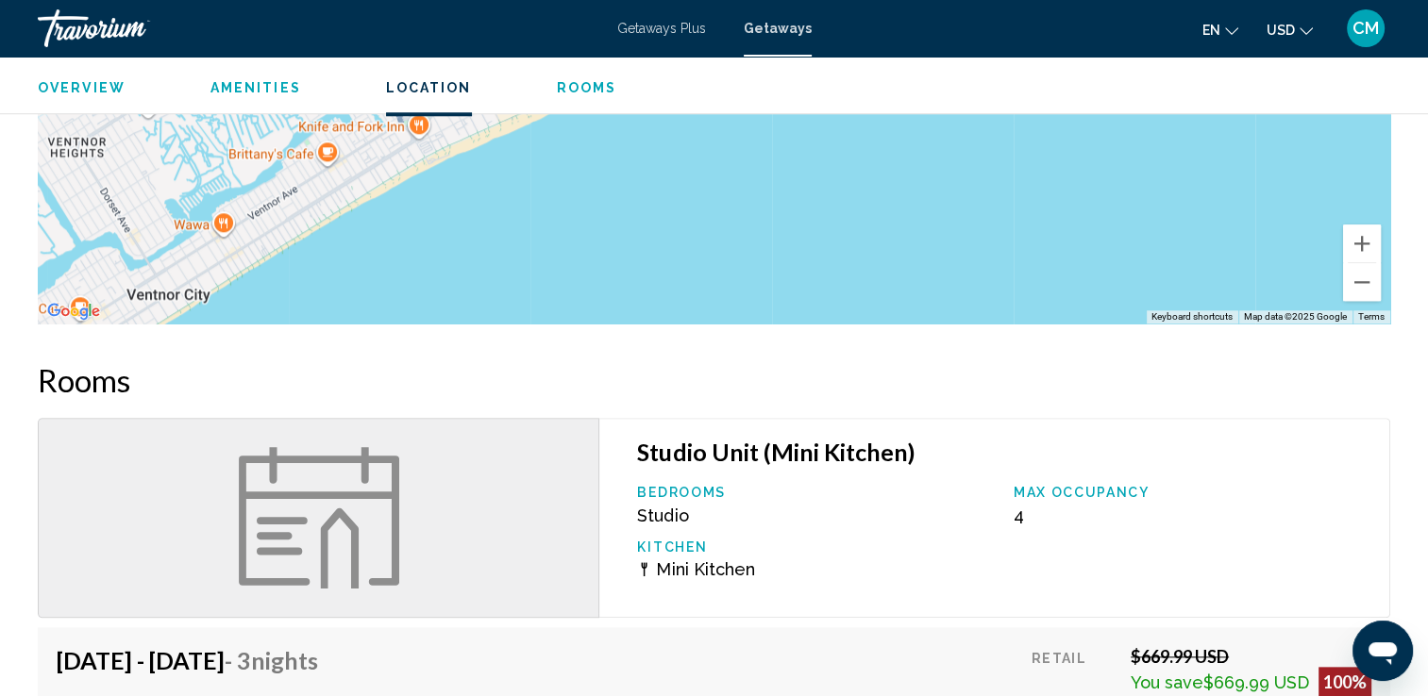
scroll to position [2170, 0]
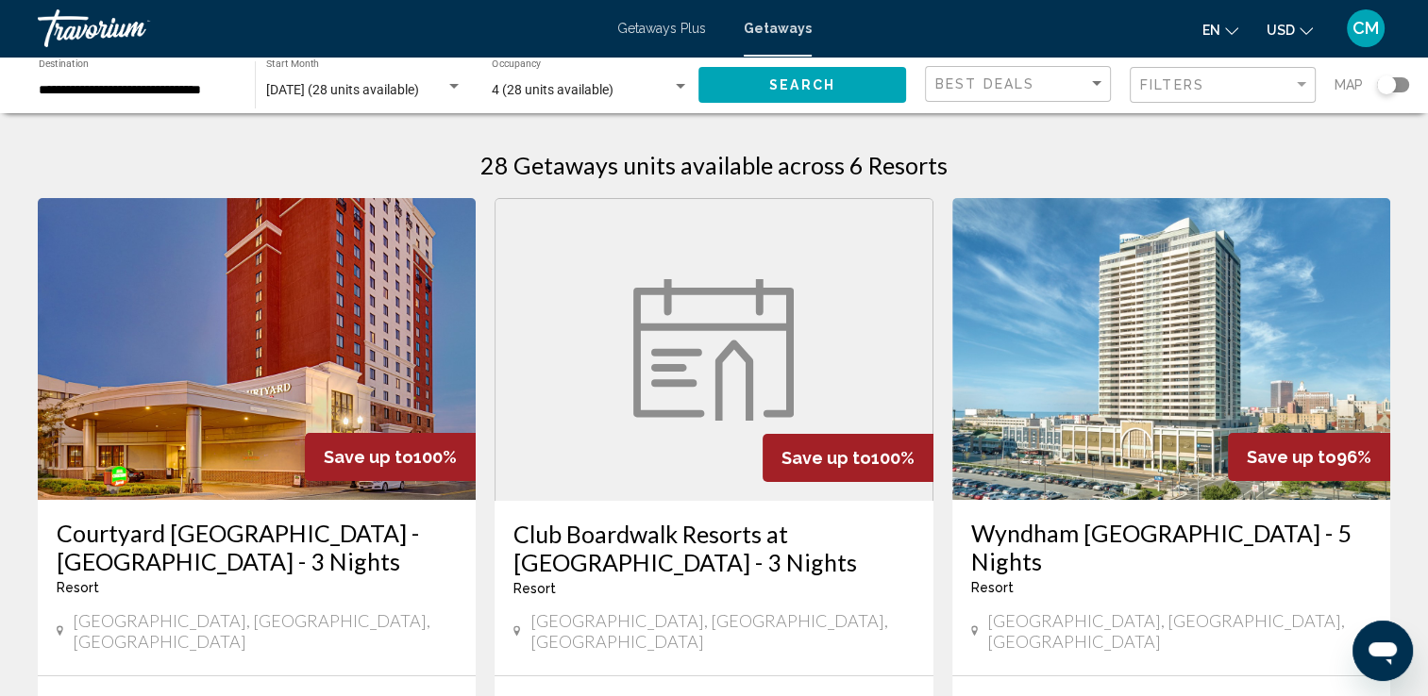
click at [1110, 364] on img "Main content" at bounding box center [1171, 349] width 438 height 302
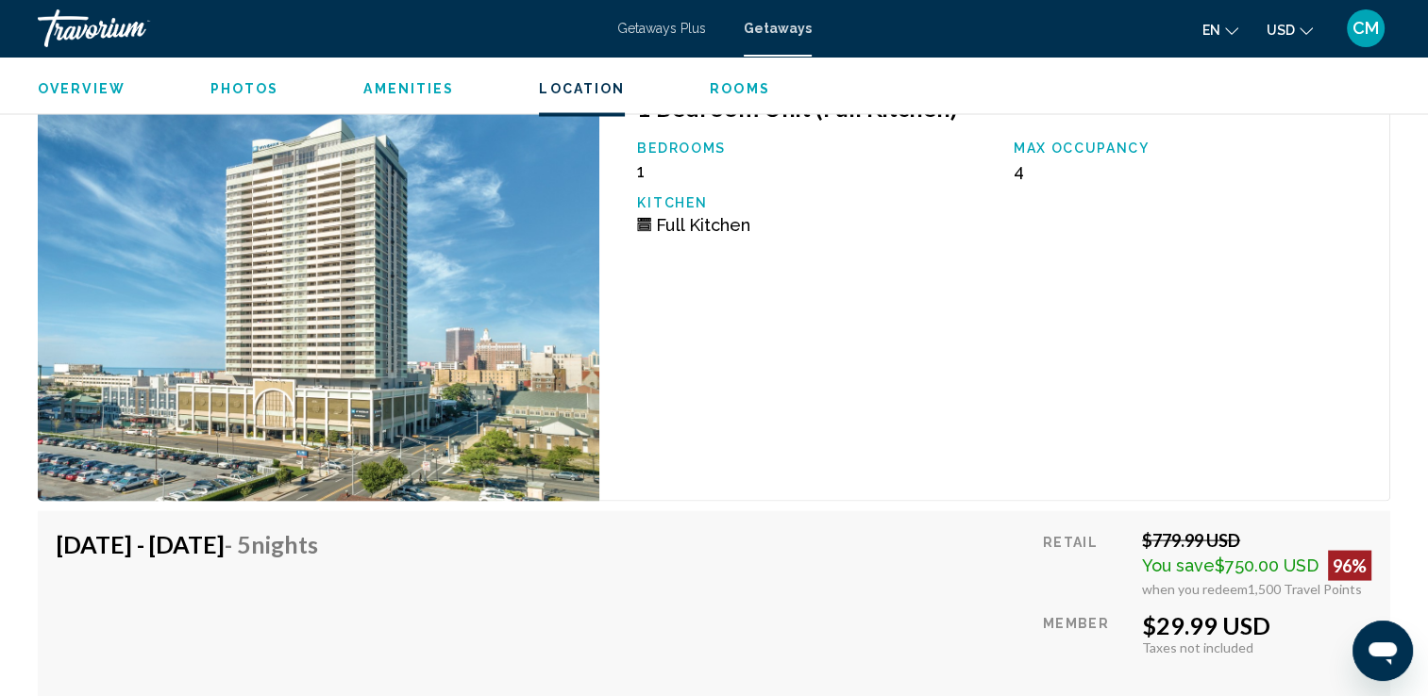
scroll to position [3422, 0]
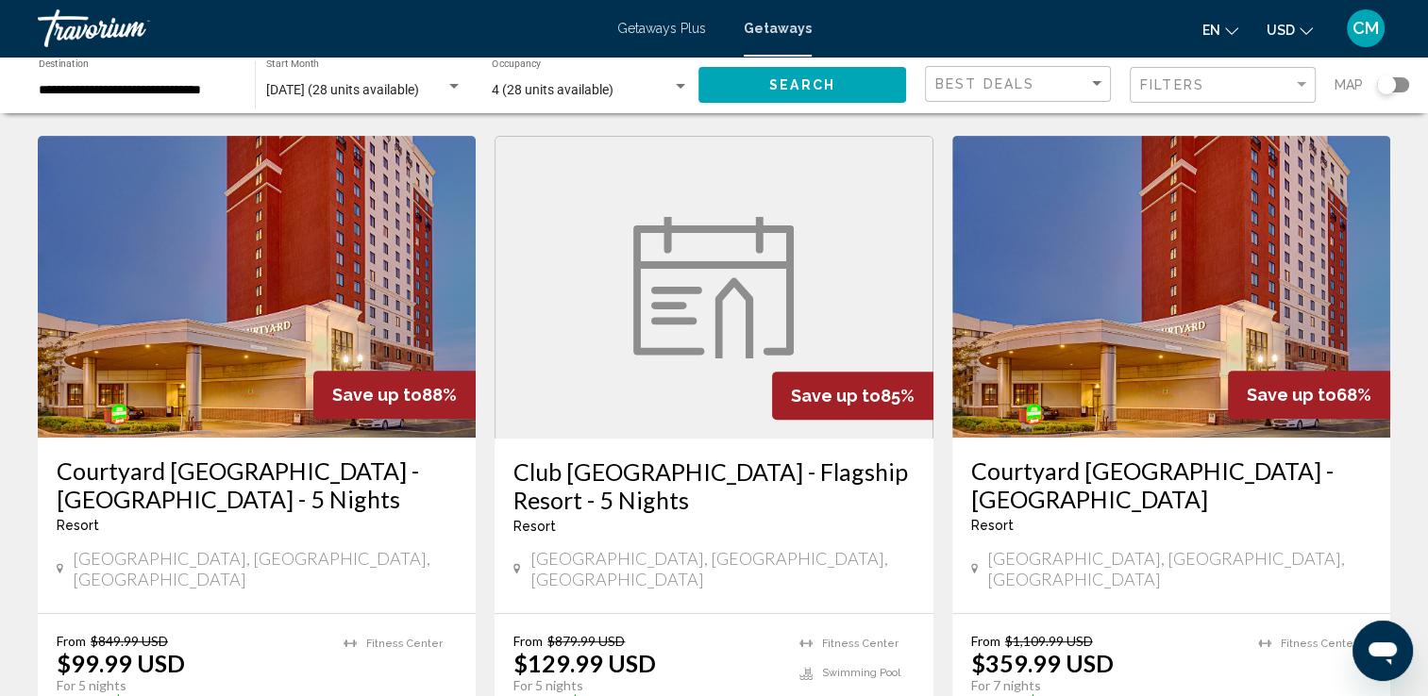
scroll to position [849, 0]
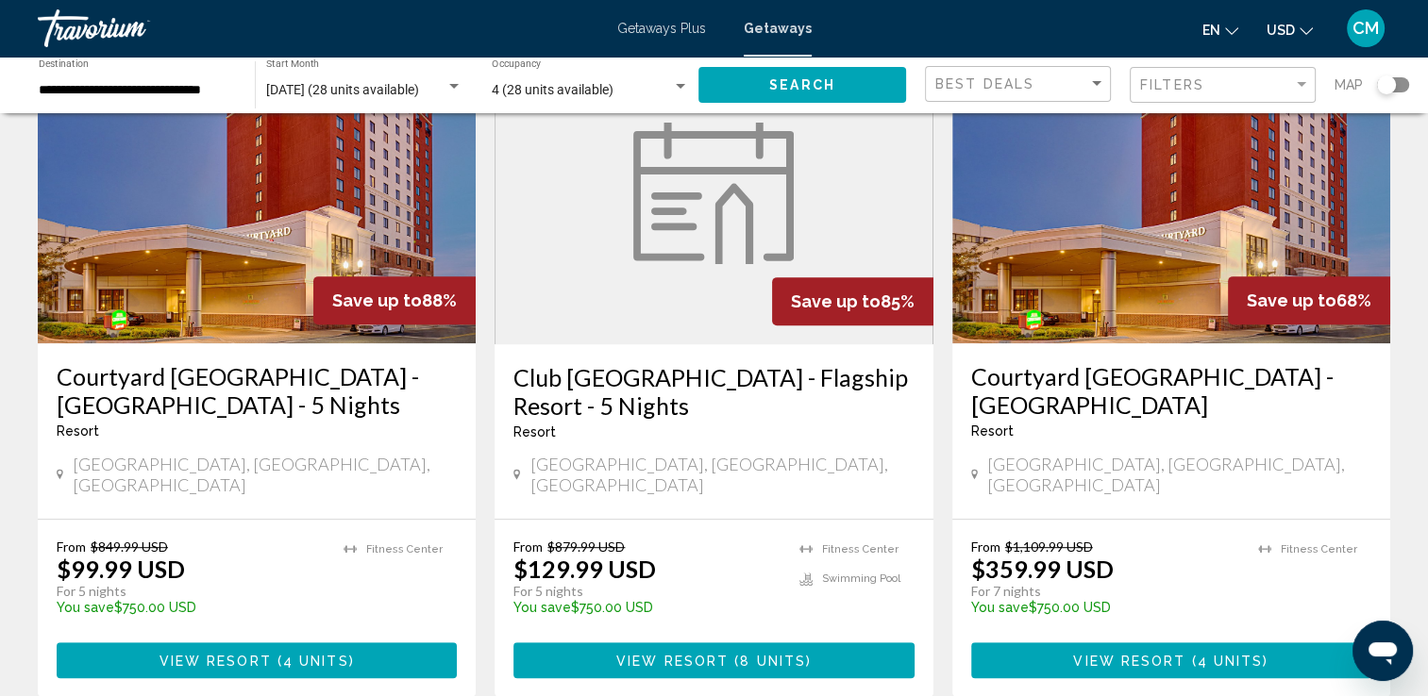
click at [366, 366] on h3 "Courtyard [GEOGRAPHIC_DATA] - [GEOGRAPHIC_DATA] - 5 Nights" at bounding box center [257, 390] width 400 height 57
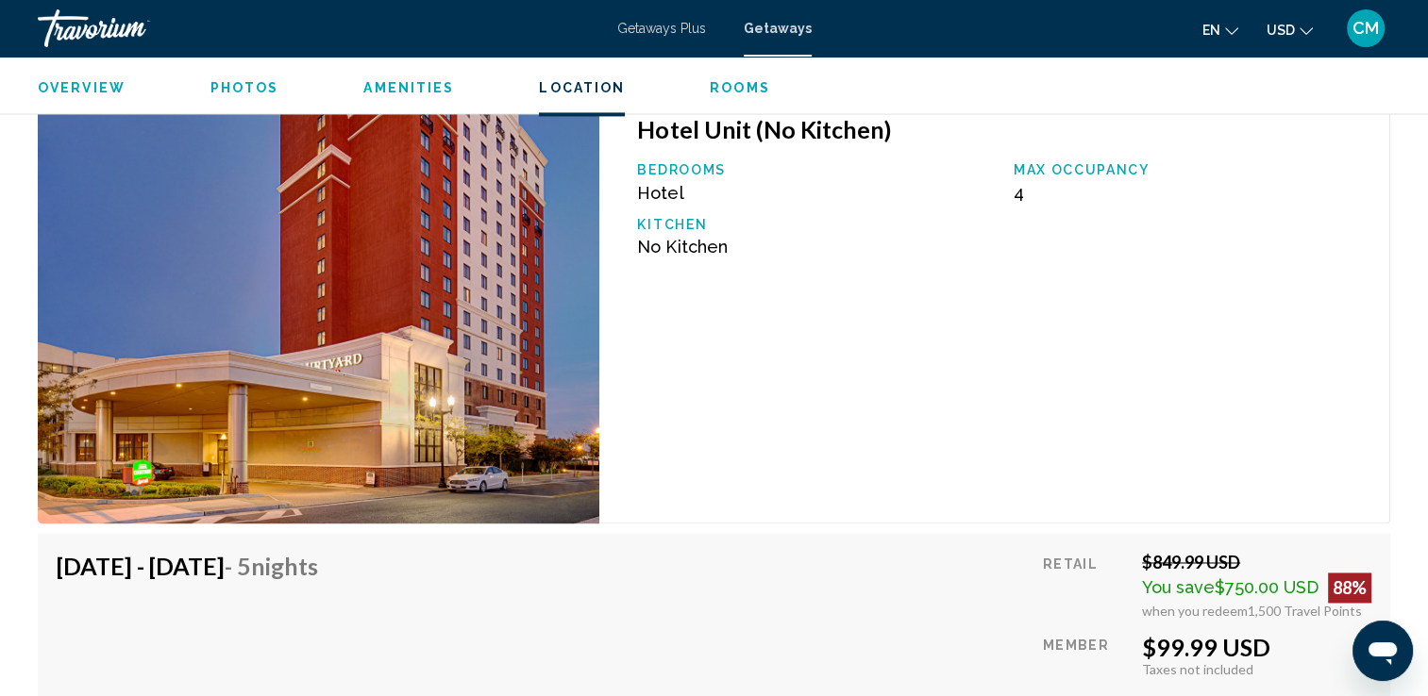
scroll to position [2925, 0]
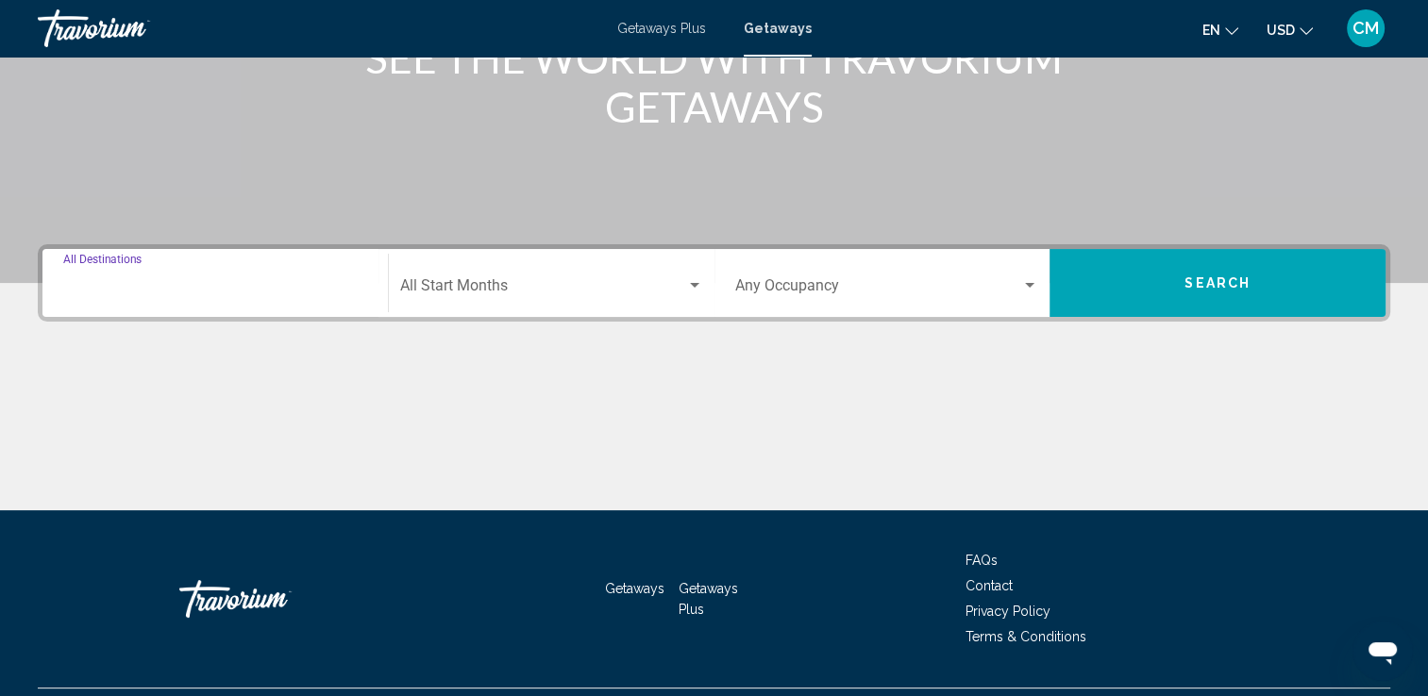
click at [162, 288] on input "Destination All Destinations" at bounding box center [215, 289] width 304 height 17
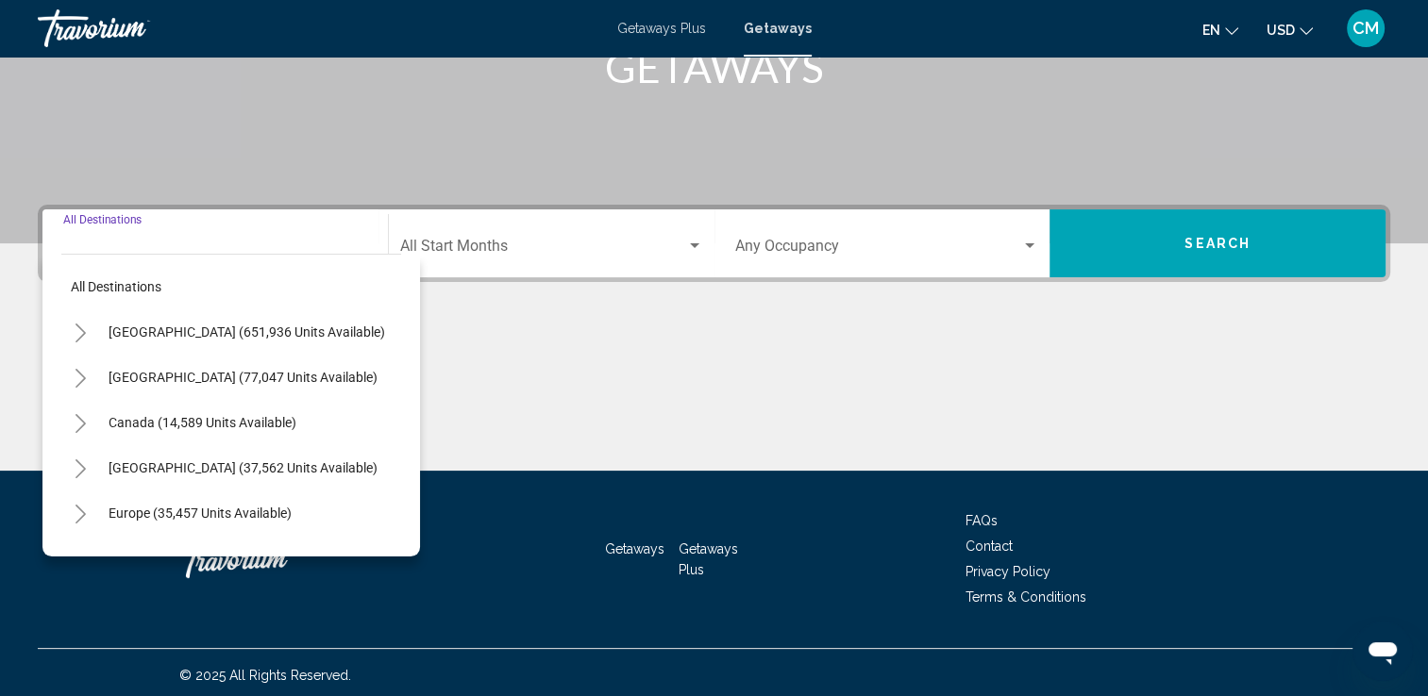
scroll to position [327, 0]
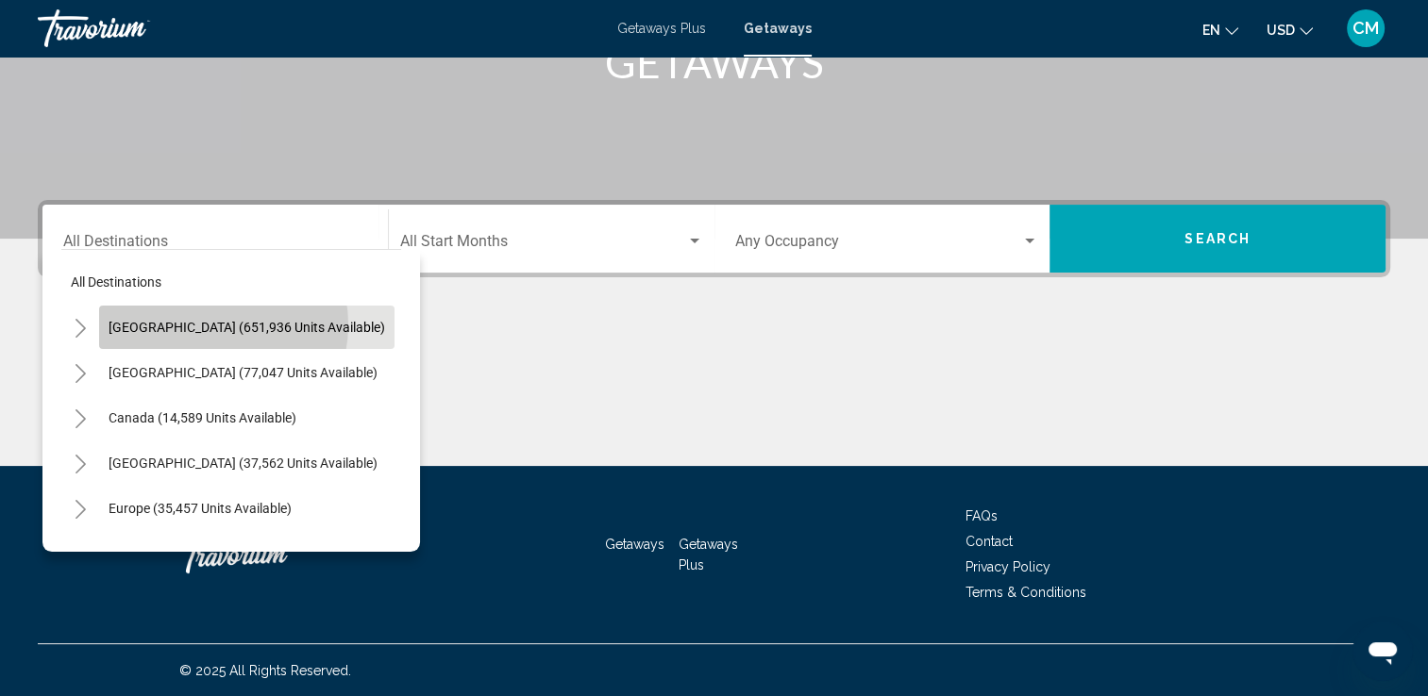
click at [207, 325] on span "[GEOGRAPHIC_DATA] (651,936 units available)" at bounding box center [247, 327] width 276 height 15
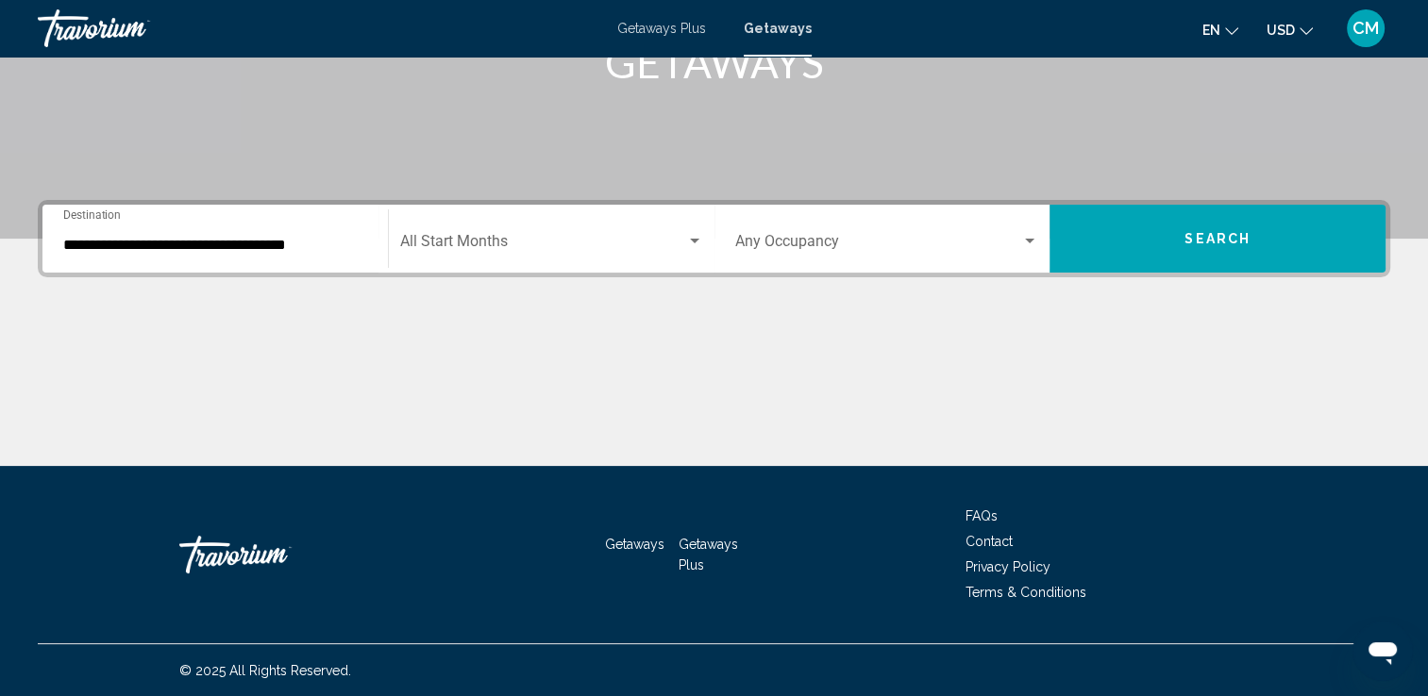
click at [289, 259] on div "**********" at bounding box center [215, 238] width 304 height 59
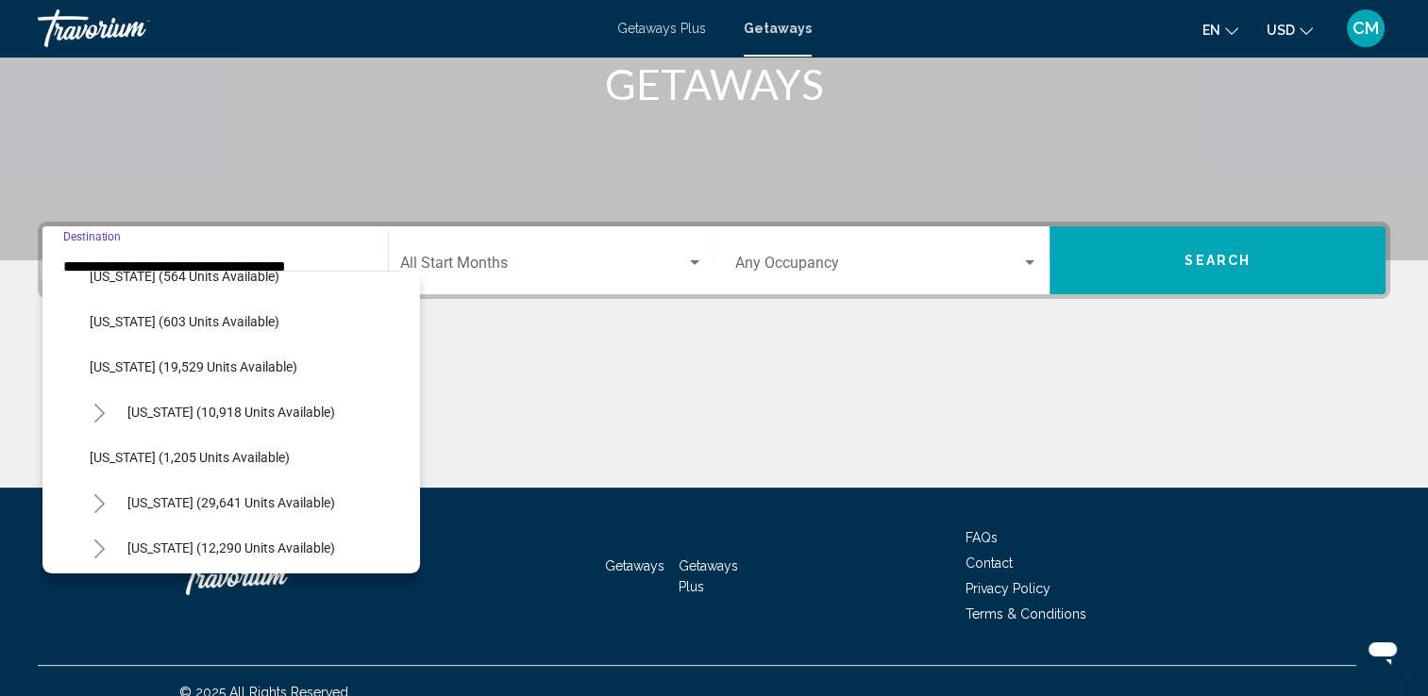
scroll to position [1510, 0]
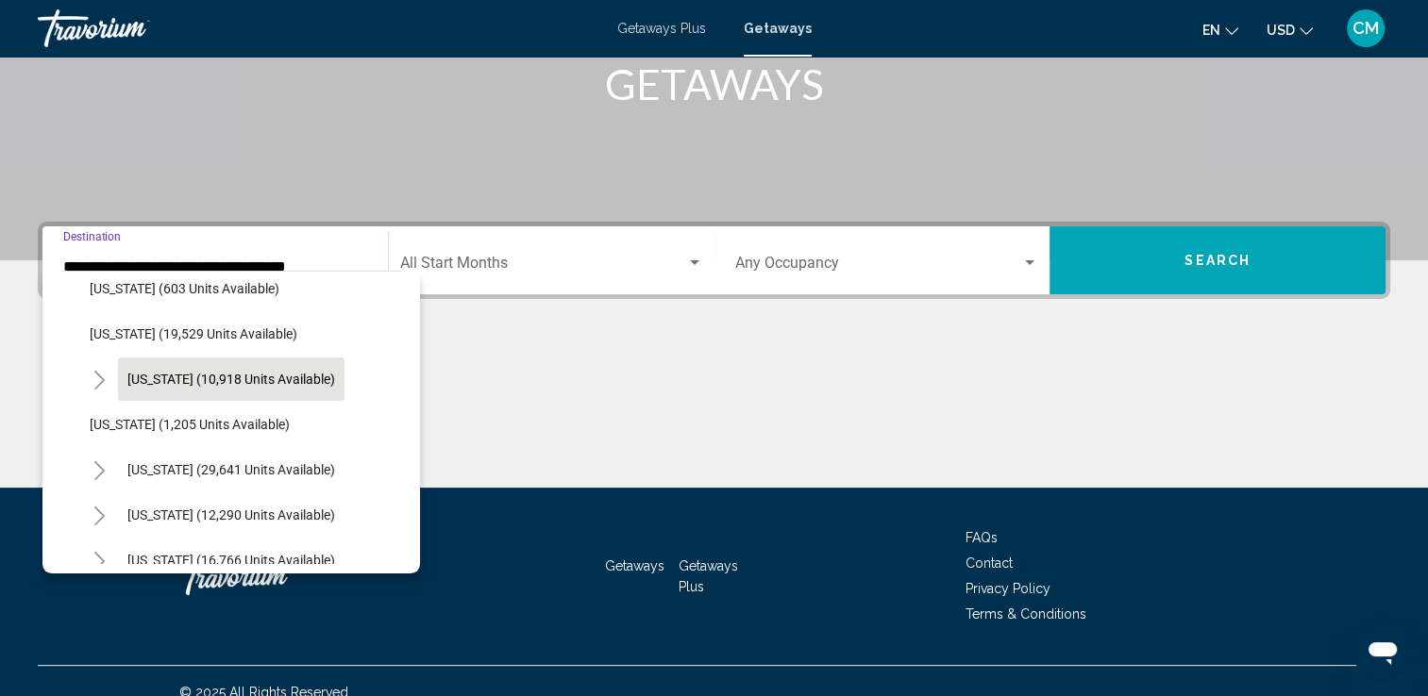
click at [234, 382] on span "[US_STATE] (10,918 units available)" at bounding box center [231, 379] width 208 height 15
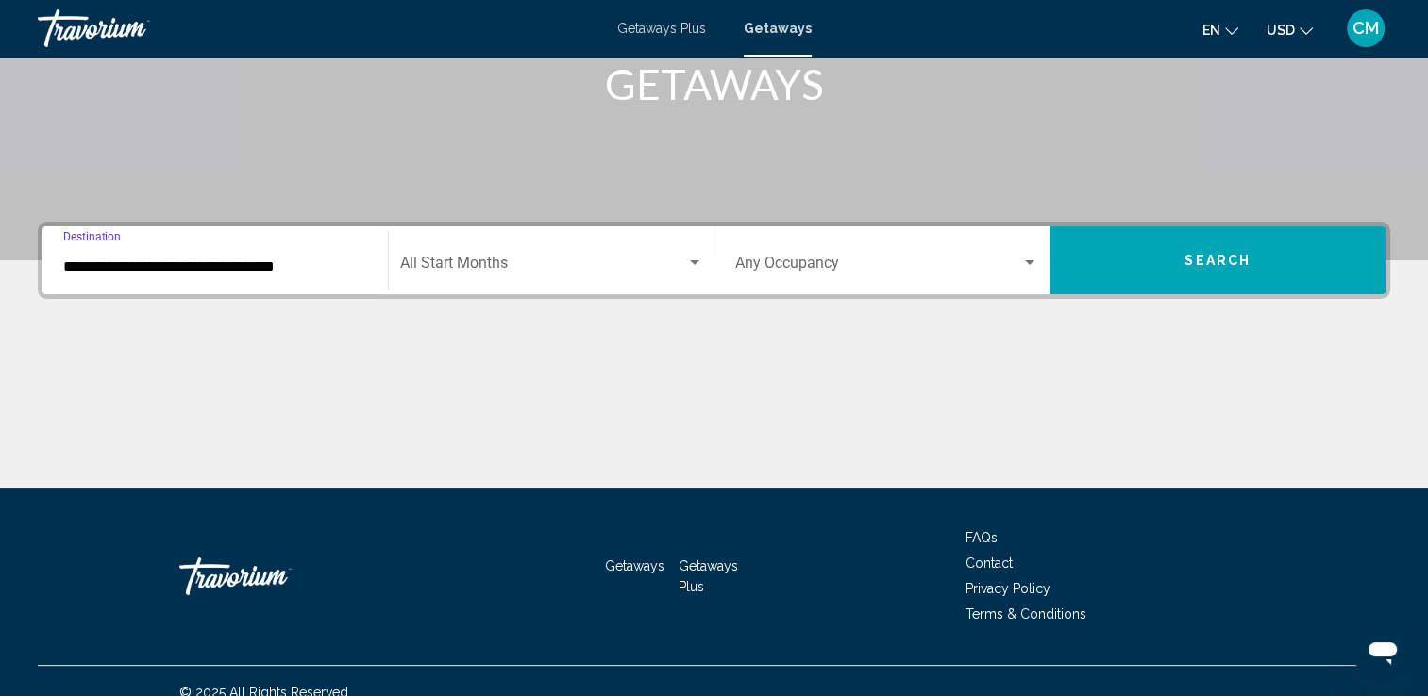
scroll to position [327, 0]
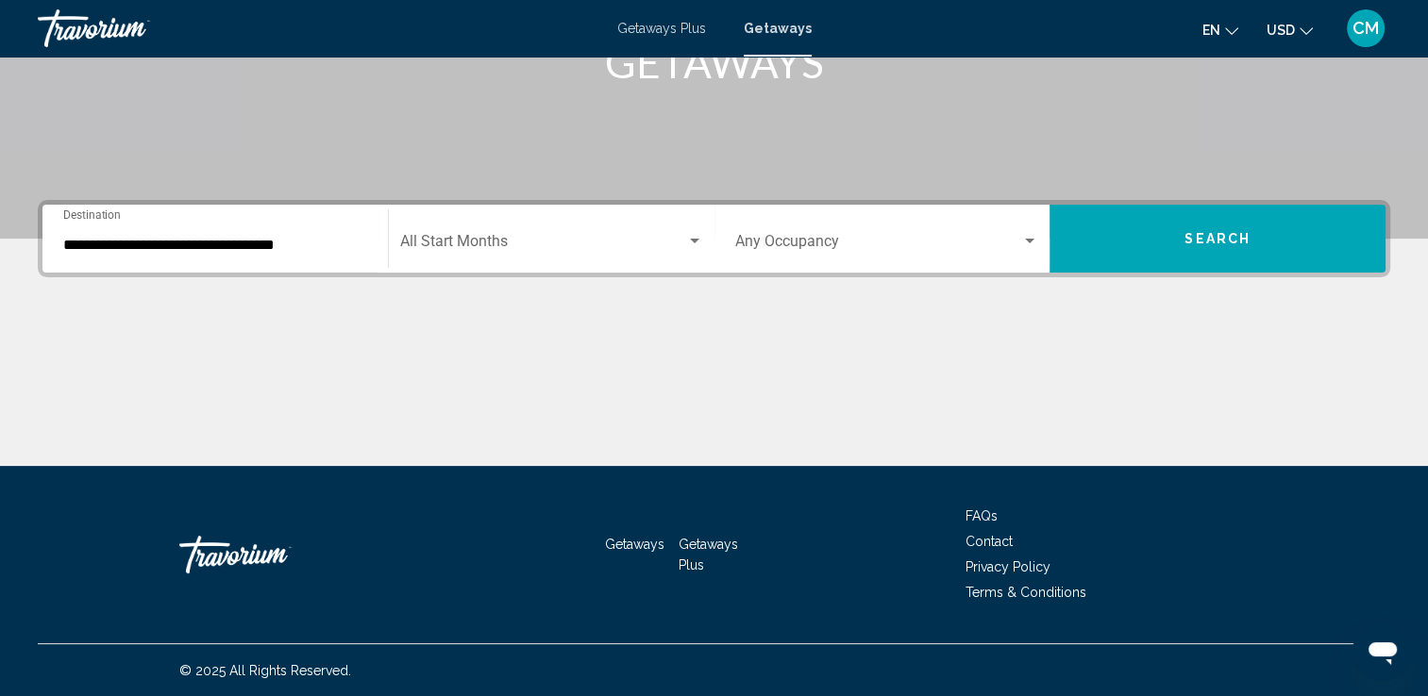
click at [340, 253] on div "**********" at bounding box center [215, 238] width 304 height 59
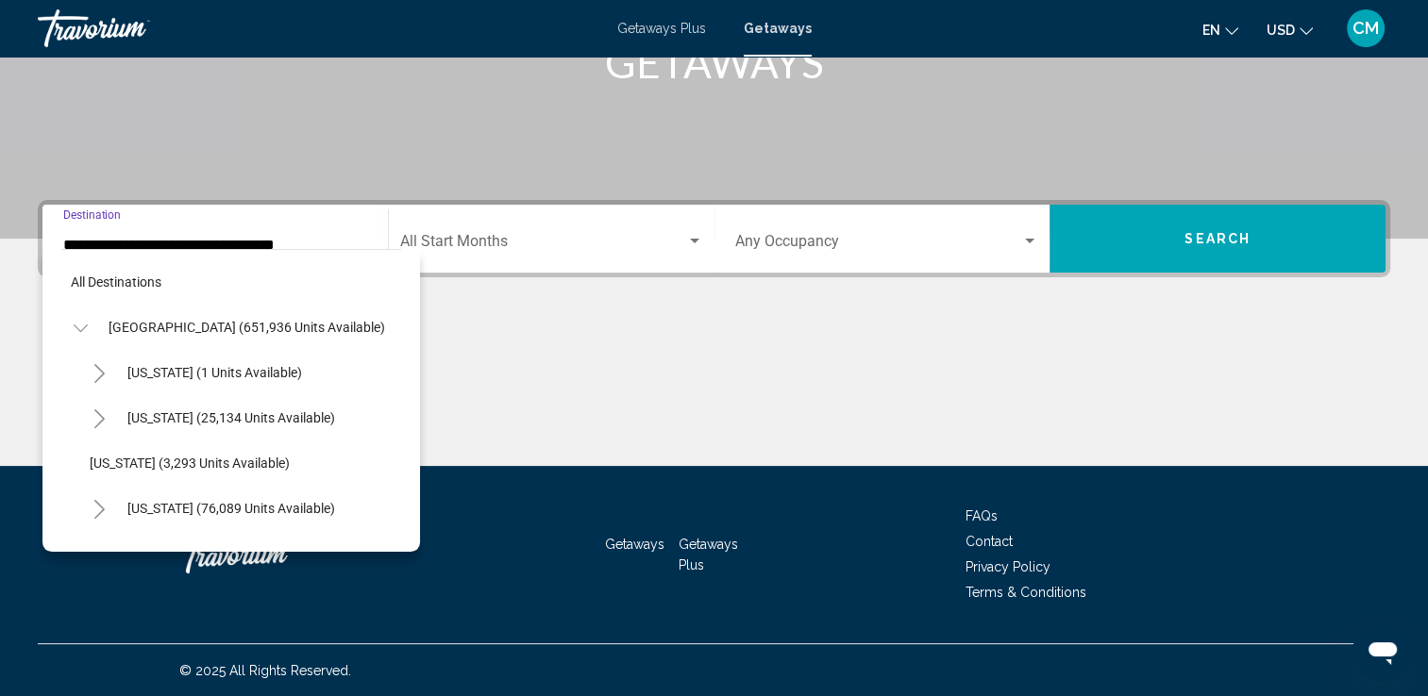
scroll to position [1478, 0]
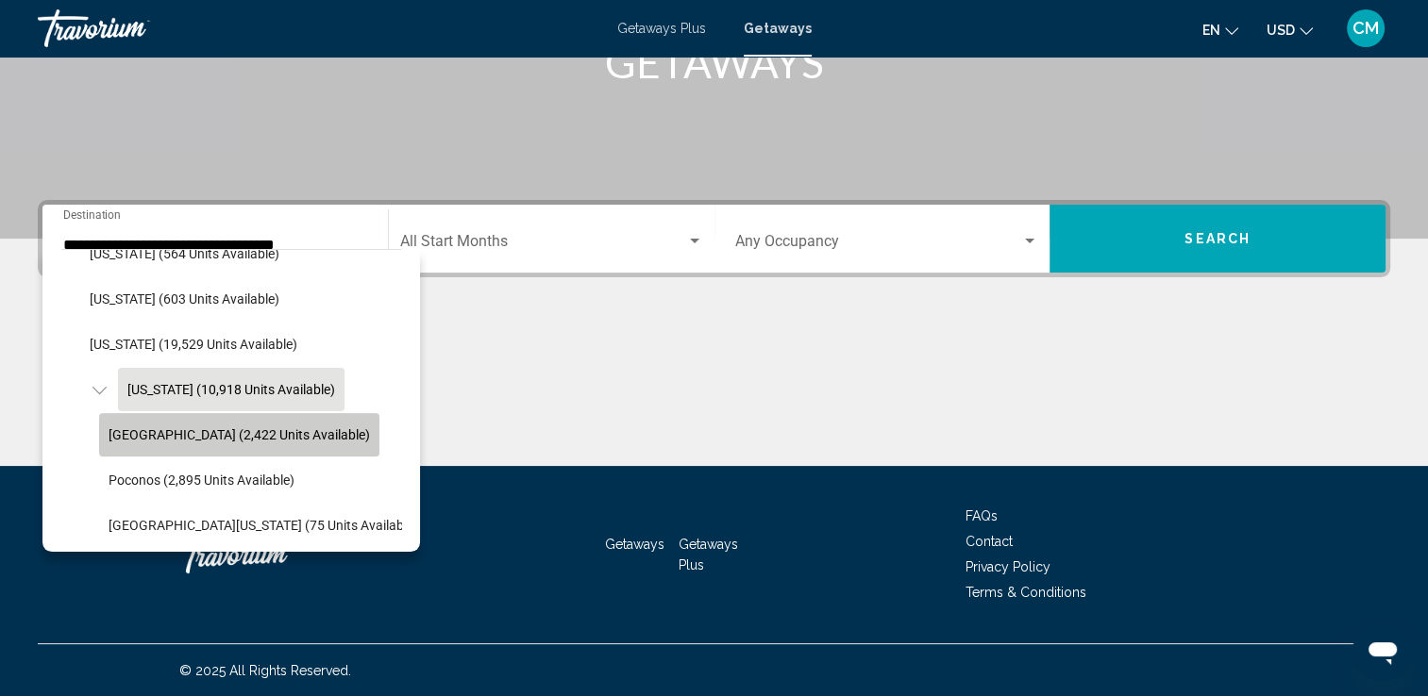
click at [270, 430] on span "[GEOGRAPHIC_DATA] (2,422 units available)" at bounding box center [239, 434] width 261 height 15
type input "**********"
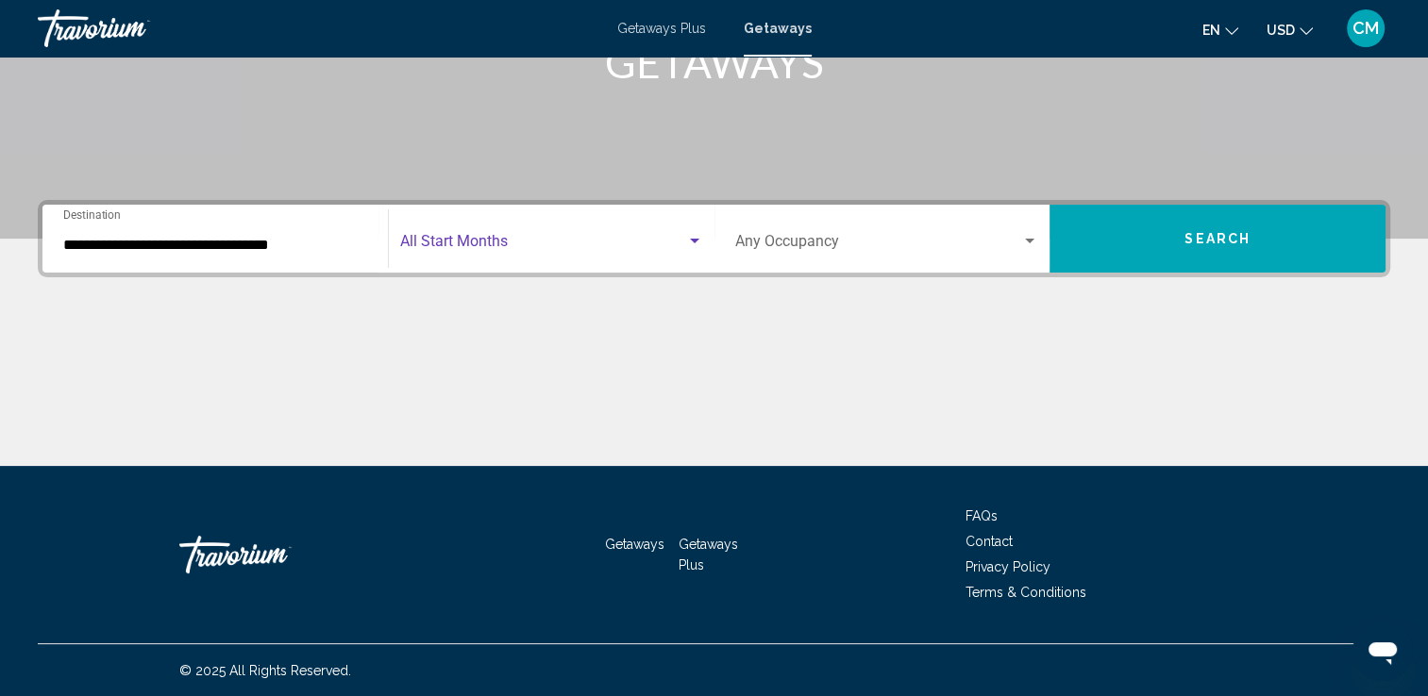
click at [504, 243] on span "Search widget" at bounding box center [543, 245] width 286 height 17
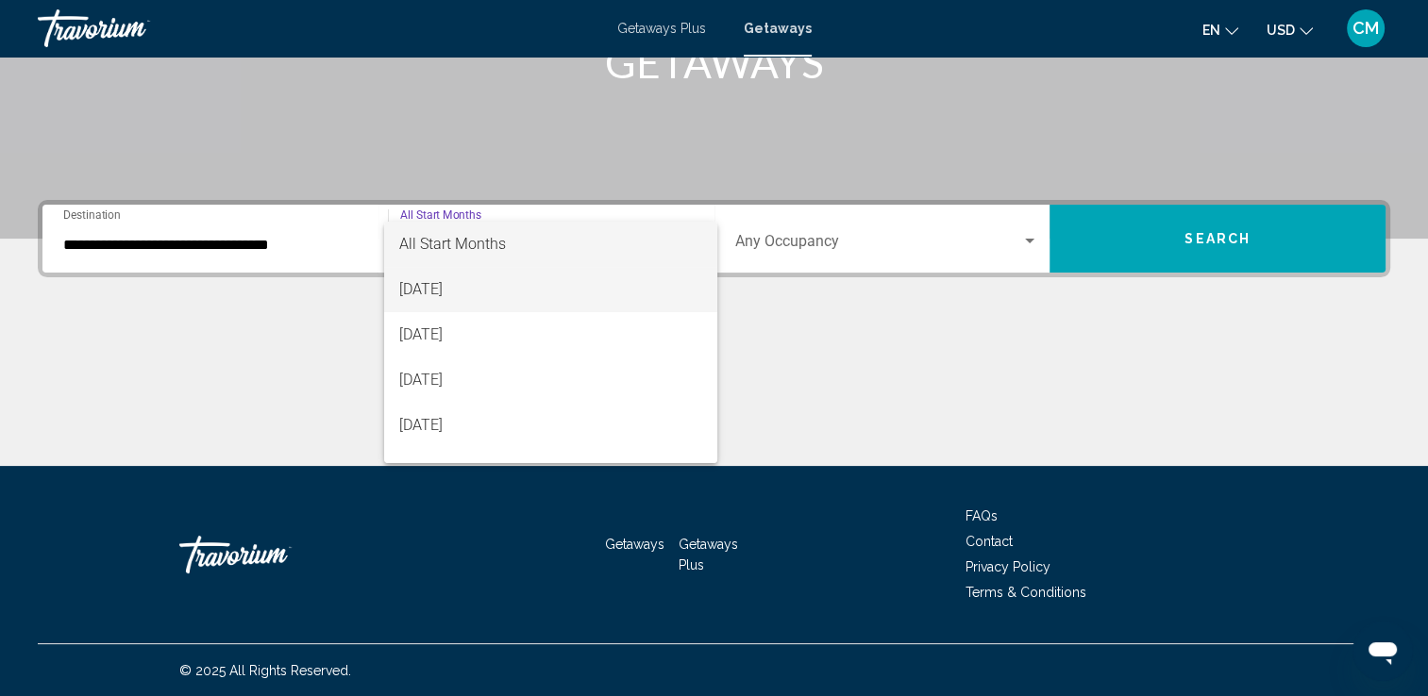
click at [480, 284] on span "[DATE]" at bounding box center [550, 289] width 303 height 45
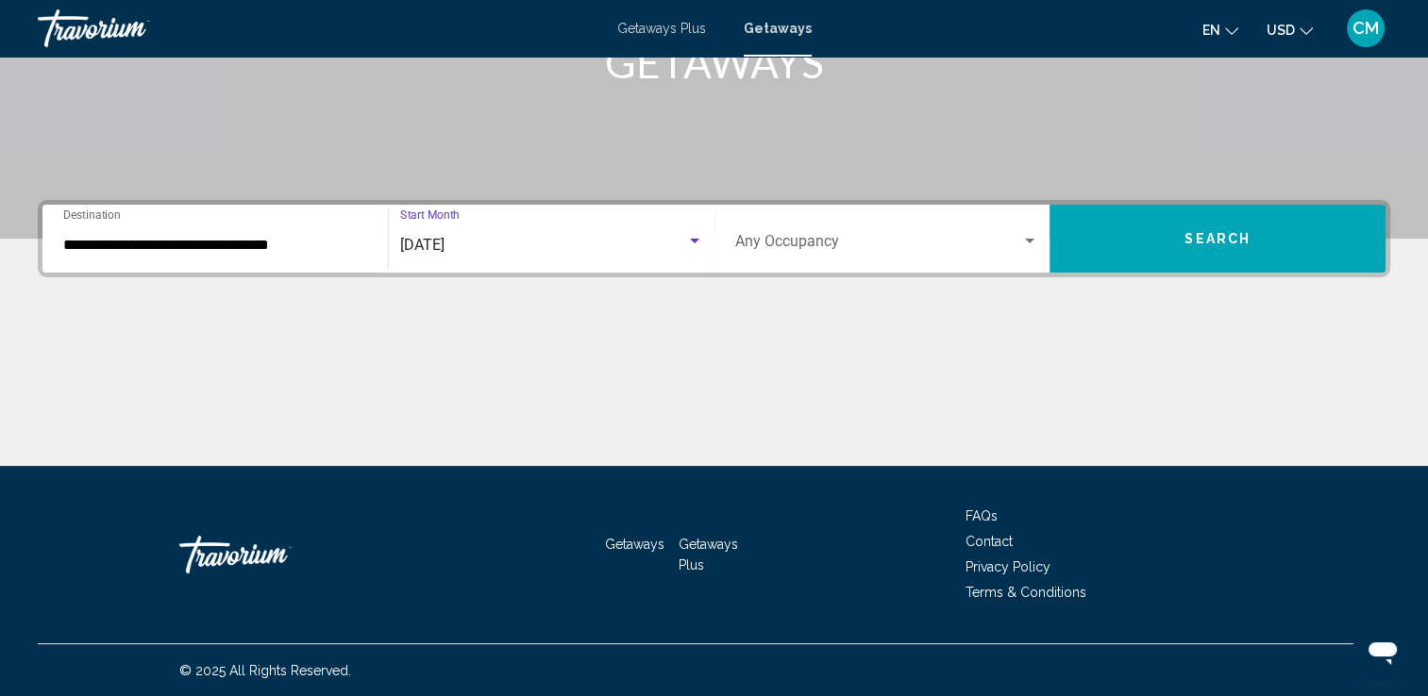
click at [827, 248] on span "Search widget" at bounding box center [878, 245] width 287 height 17
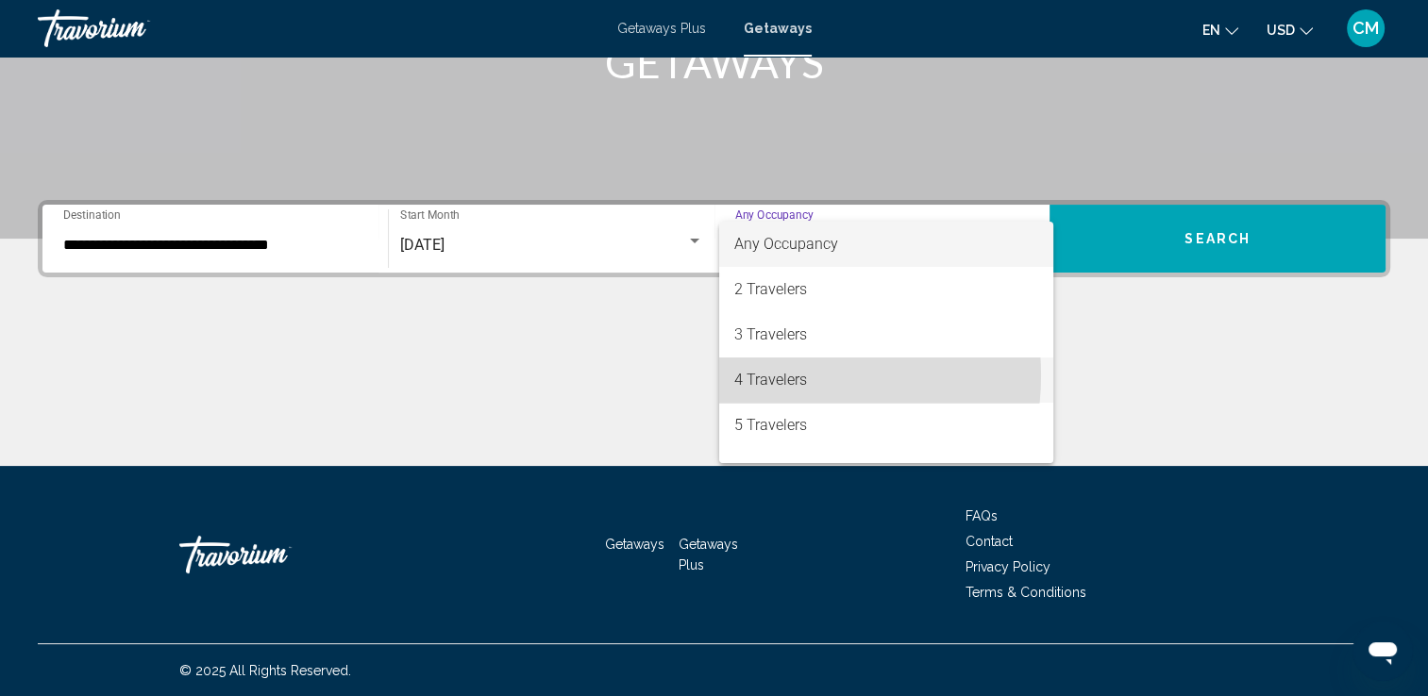
drag, startPoint x: 781, startPoint y: 376, endPoint x: 804, endPoint y: 351, distance: 33.4
click at [781, 376] on span "4 Travelers" at bounding box center [886, 380] width 304 height 45
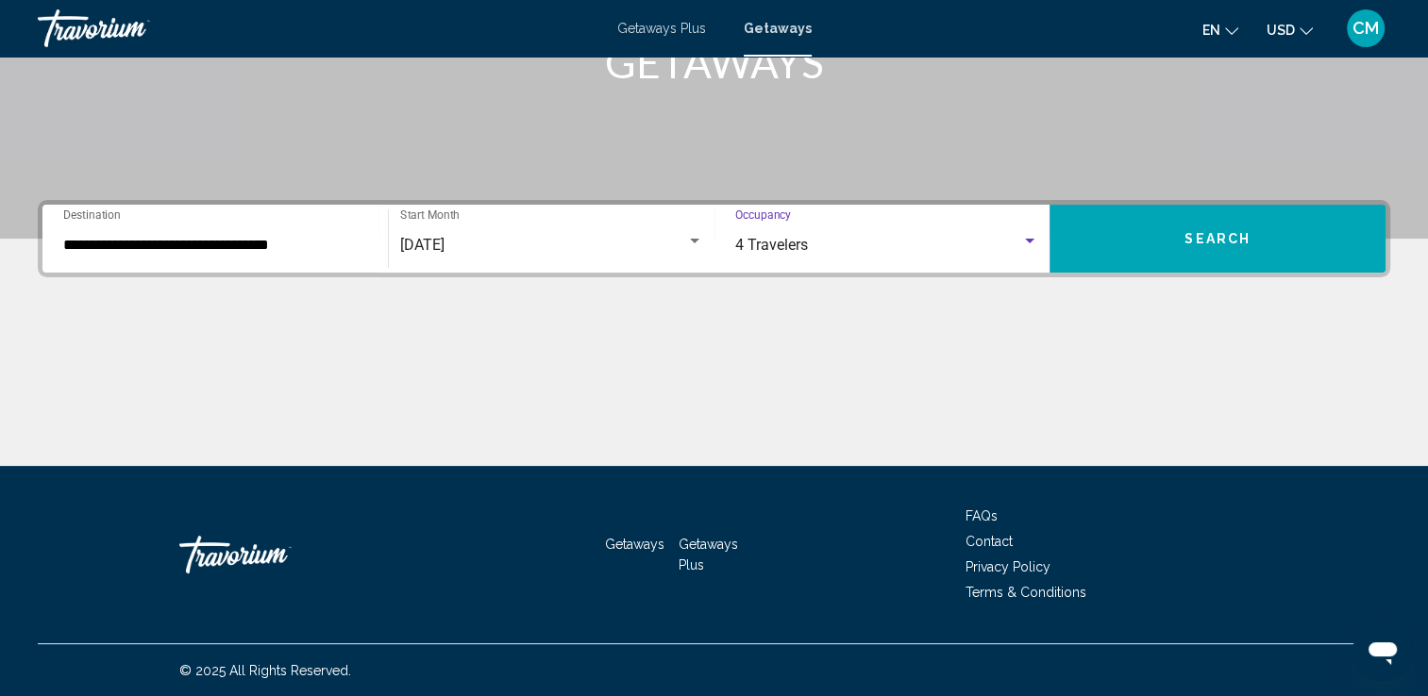
click at [1202, 239] on span "Search" at bounding box center [1217, 239] width 66 height 15
